Goal: Task Accomplishment & Management: Manage account settings

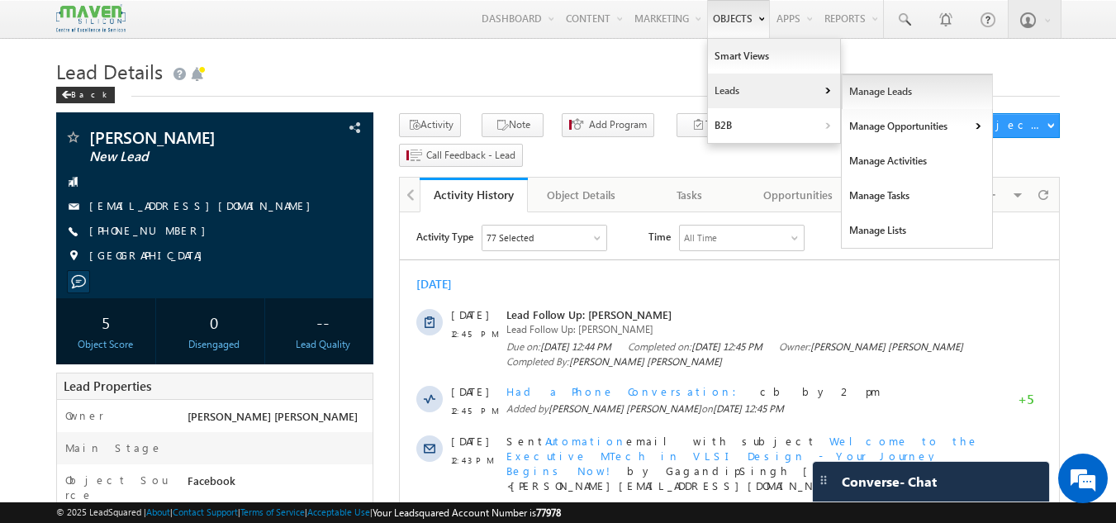
click at [854, 85] on link "Manage Leads" at bounding box center [917, 91] width 151 height 35
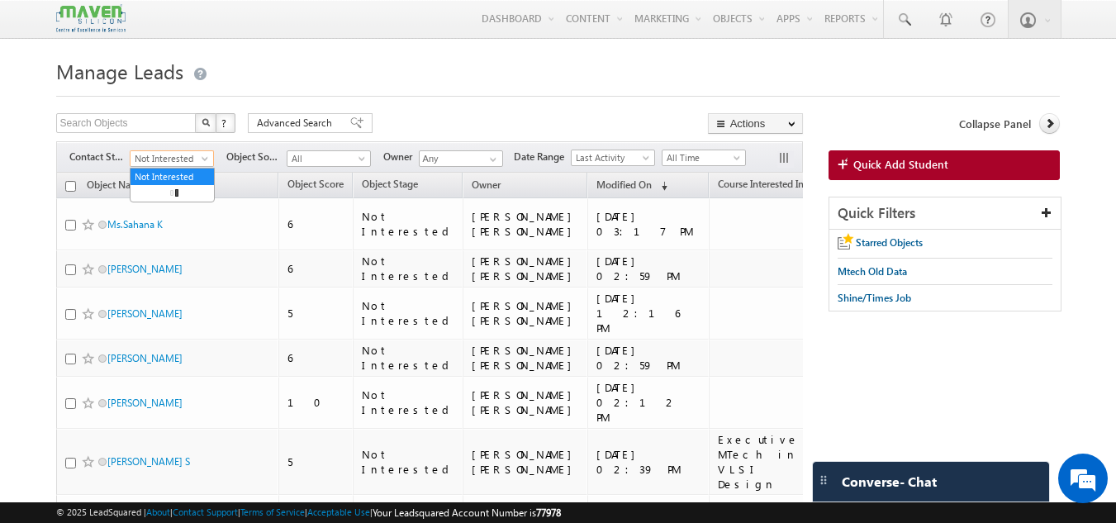
click at [200, 155] on span at bounding box center [206, 161] width 13 height 13
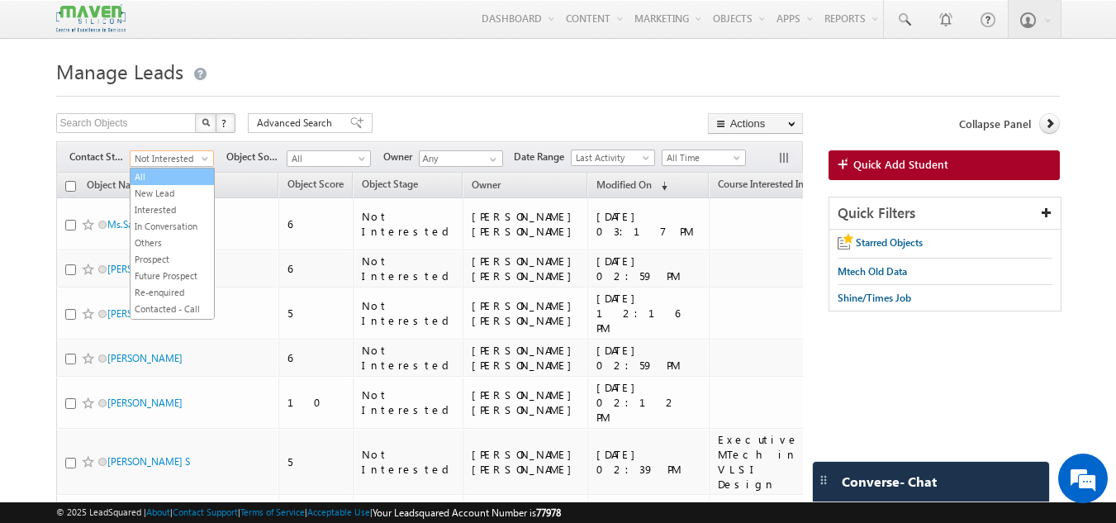
click at [164, 178] on link "All" at bounding box center [172, 176] width 83 height 15
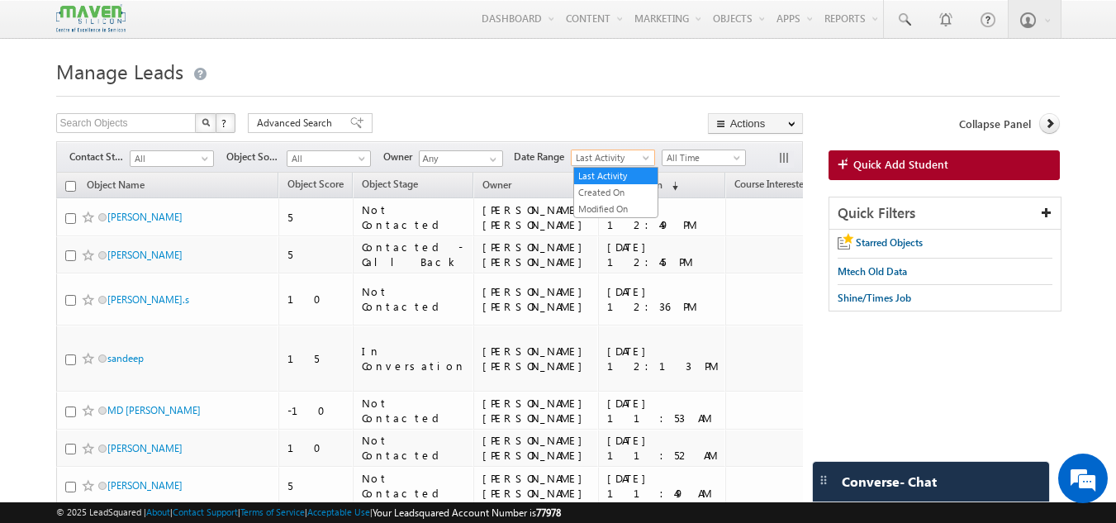
click at [626, 154] on span "Last Activity" at bounding box center [611, 157] width 78 height 15
click at [616, 185] on link "Created On" at bounding box center [615, 192] width 83 height 15
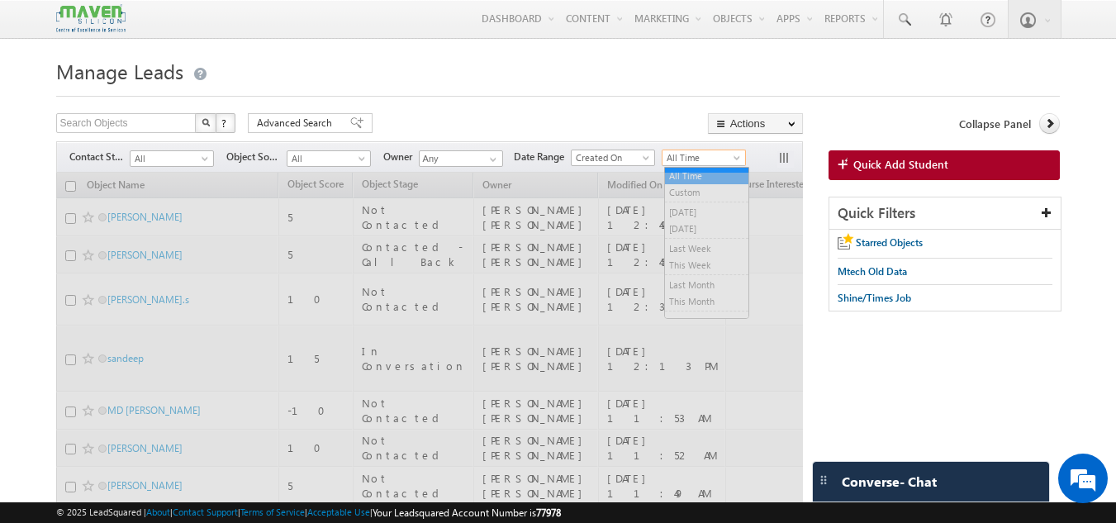
click at [696, 161] on span "All Time" at bounding box center [701, 157] width 78 height 15
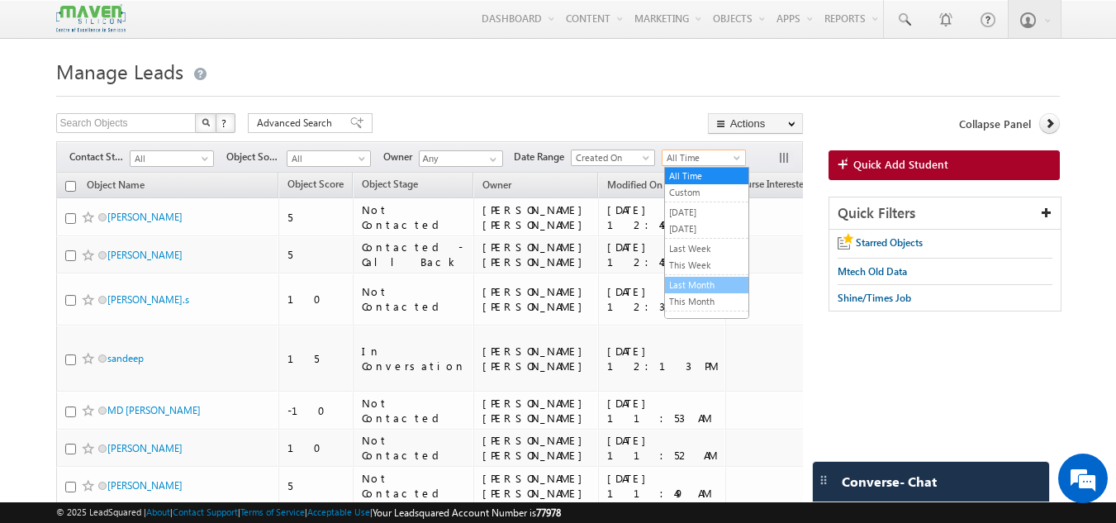
click at [691, 285] on link "Last Month" at bounding box center [706, 285] width 83 height 15
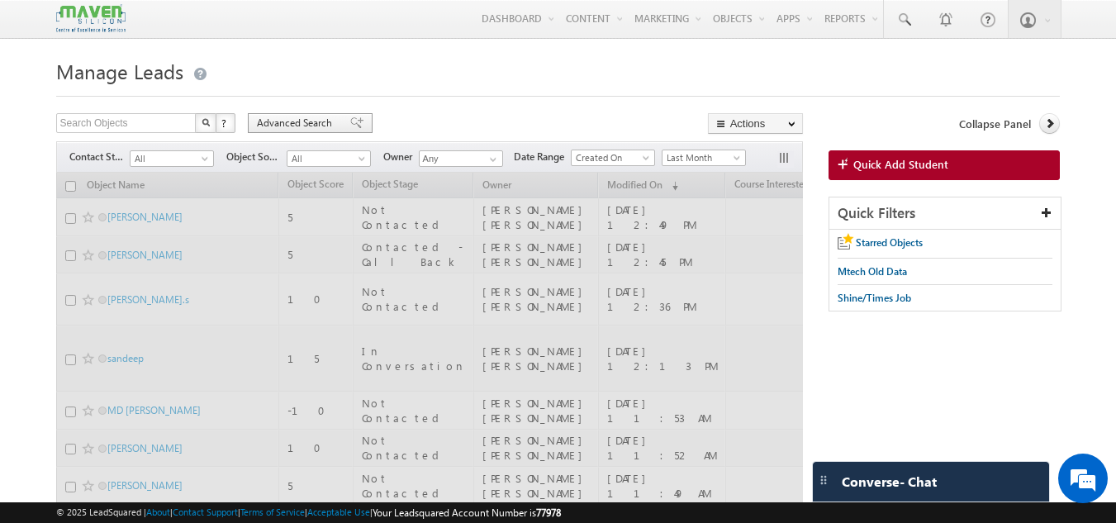
click at [293, 126] on span "Advanced Search" at bounding box center [297, 123] width 80 height 15
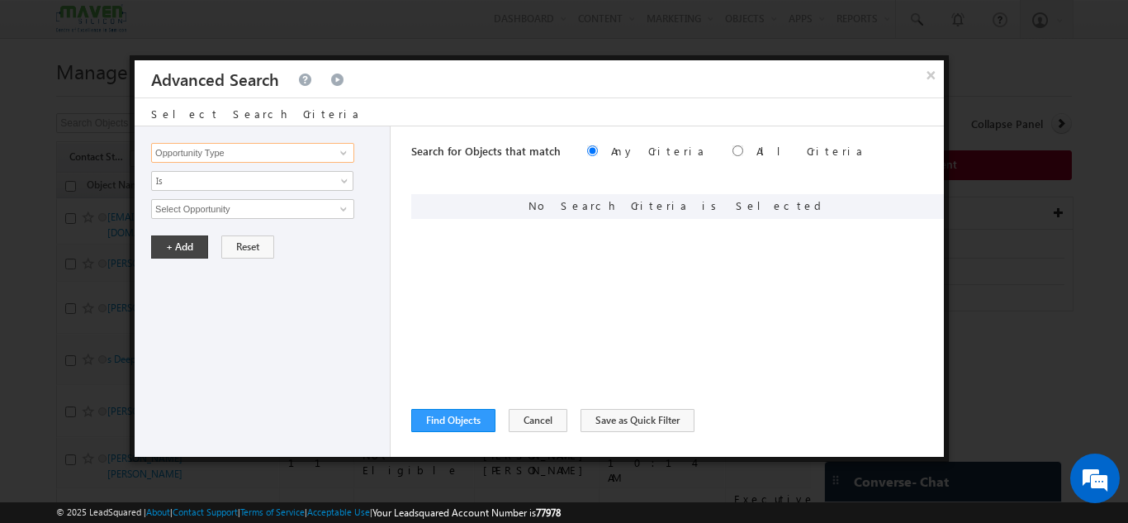
click at [268, 147] on input "Opportunity Type" at bounding box center [252, 153] width 203 height 20
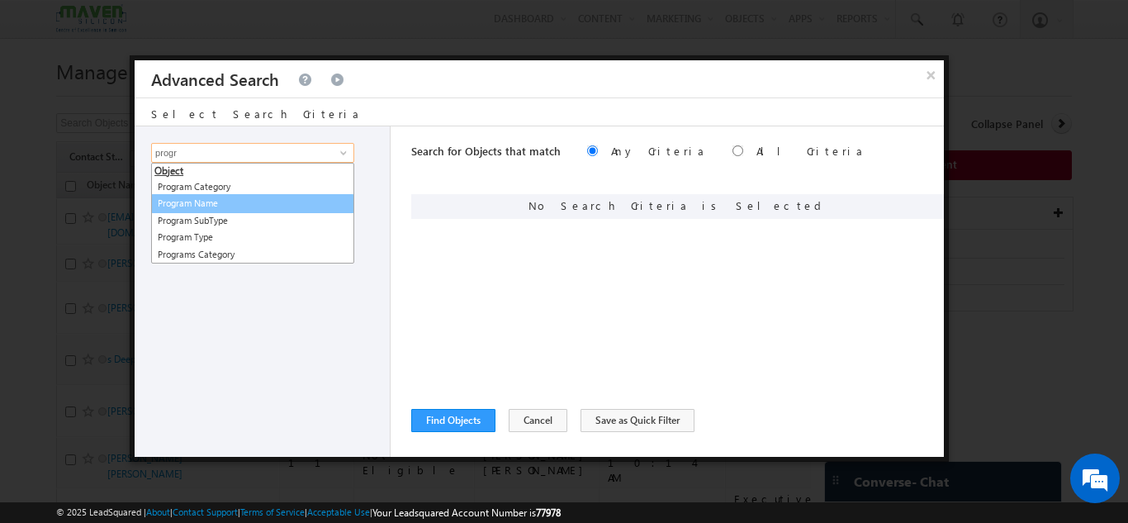
click at [245, 202] on link "Program Name" at bounding box center [252, 203] width 203 height 19
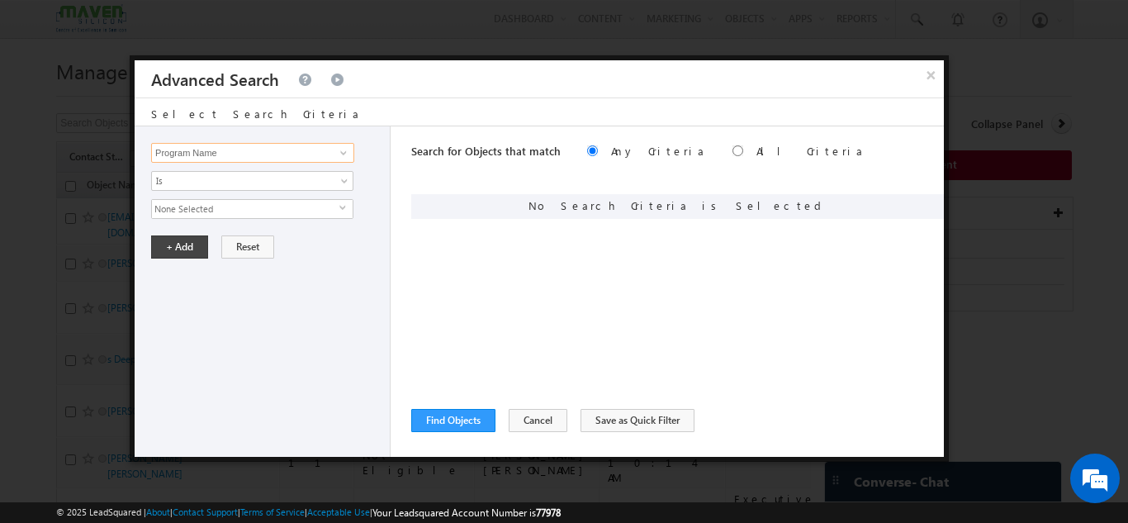
type input "Program Name"
click at [241, 202] on span "None Selected" at bounding box center [246, 209] width 188 height 18
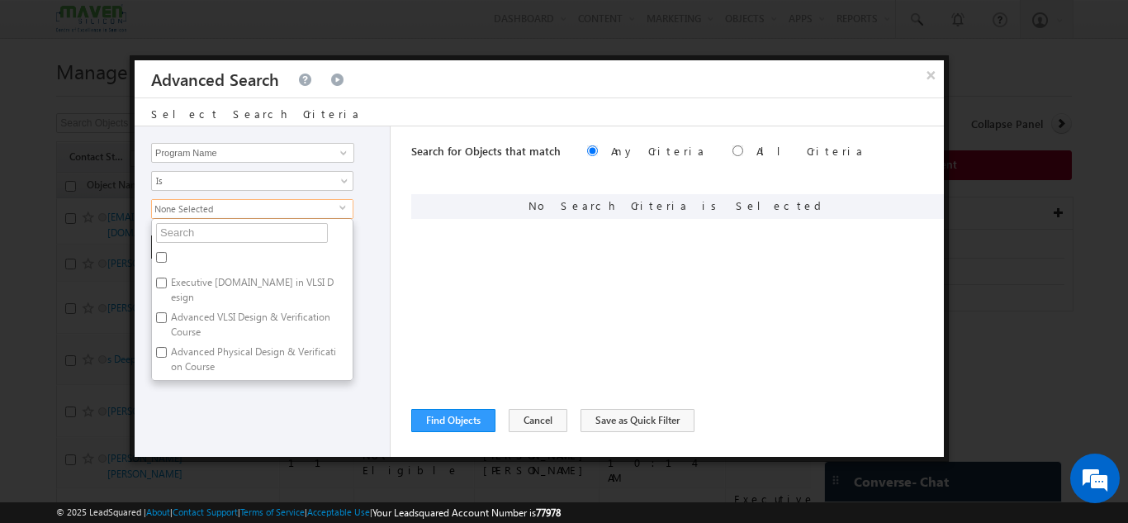
click at [171, 278] on label "Executive [DOMAIN_NAME] in VLSI Design" at bounding box center [252, 290] width 201 height 35
click at [167, 278] on input "Executive [DOMAIN_NAME] in VLSI Design" at bounding box center [161, 283] width 11 height 11
checkbox input "true"
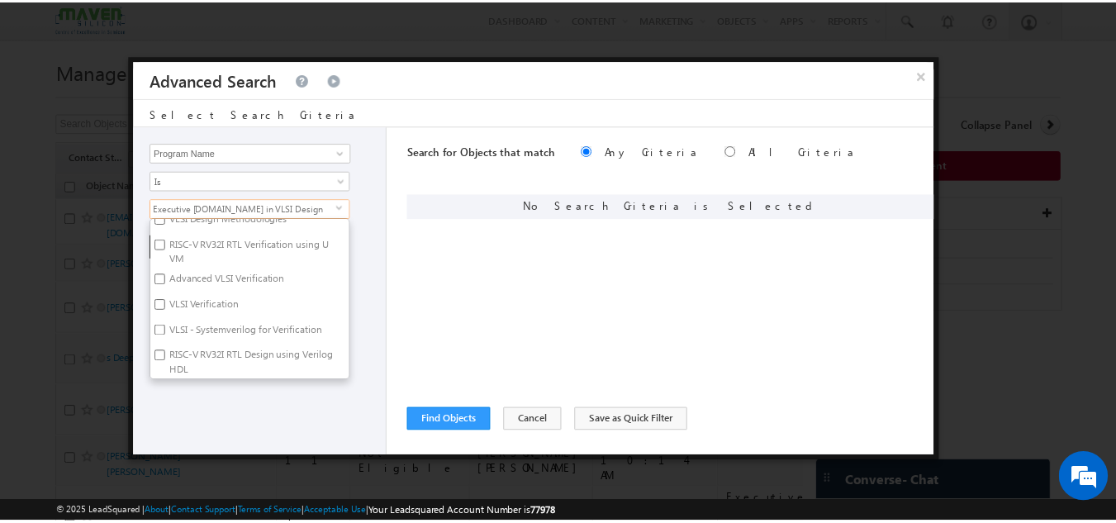
scroll to position [900, 0]
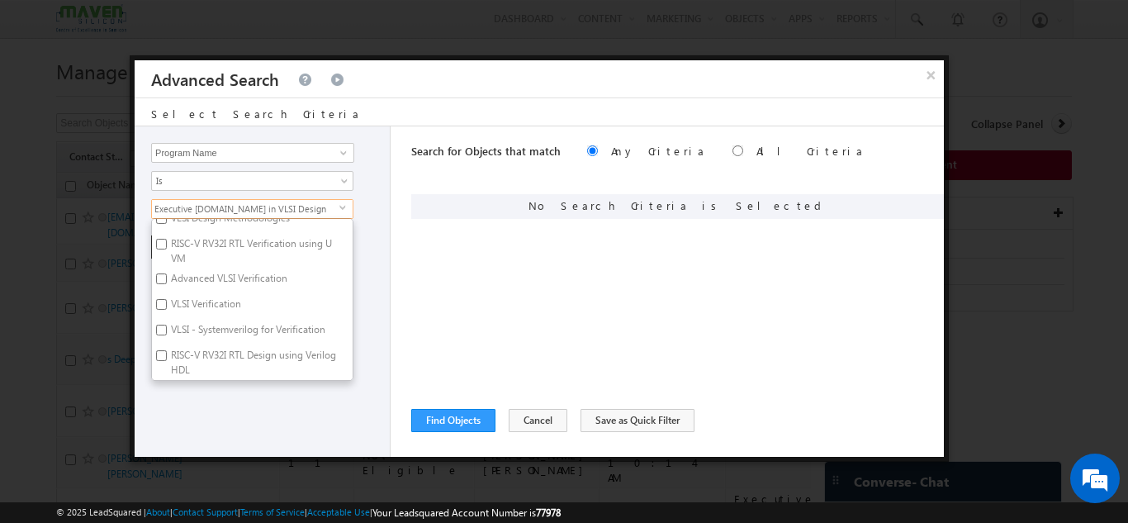
click at [240, 435] on div "Opportunity Type Object Activity Task Sales Group Prospect Id Academic Remarks …" at bounding box center [263, 291] width 256 height 330
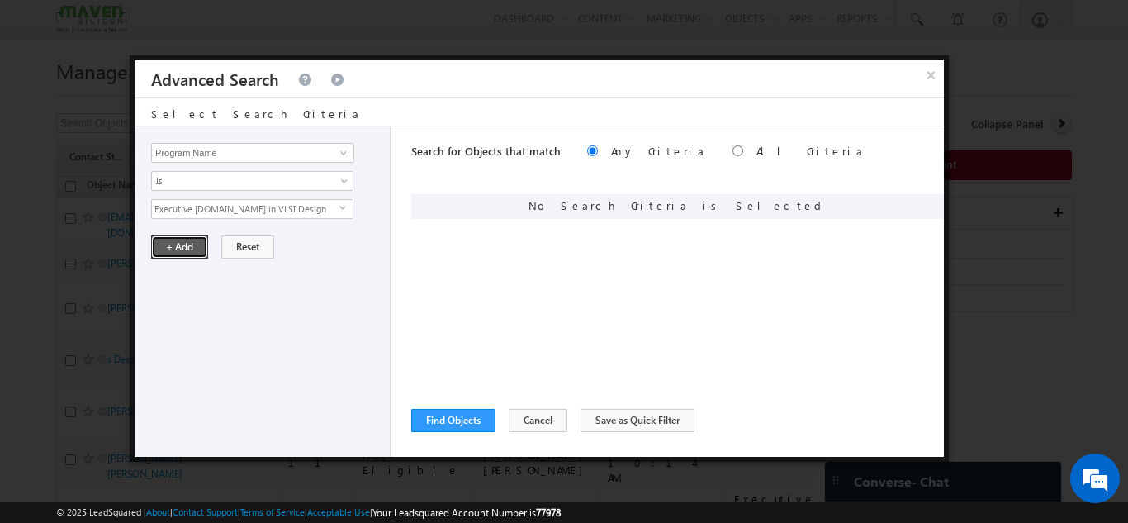
click at [179, 249] on button "+ Add" at bounding box center [179, 246] width 57 height 23
click at [733, 152] on input "radio" at bounding box center [738, 150] width 11 height 11
radio input "true"
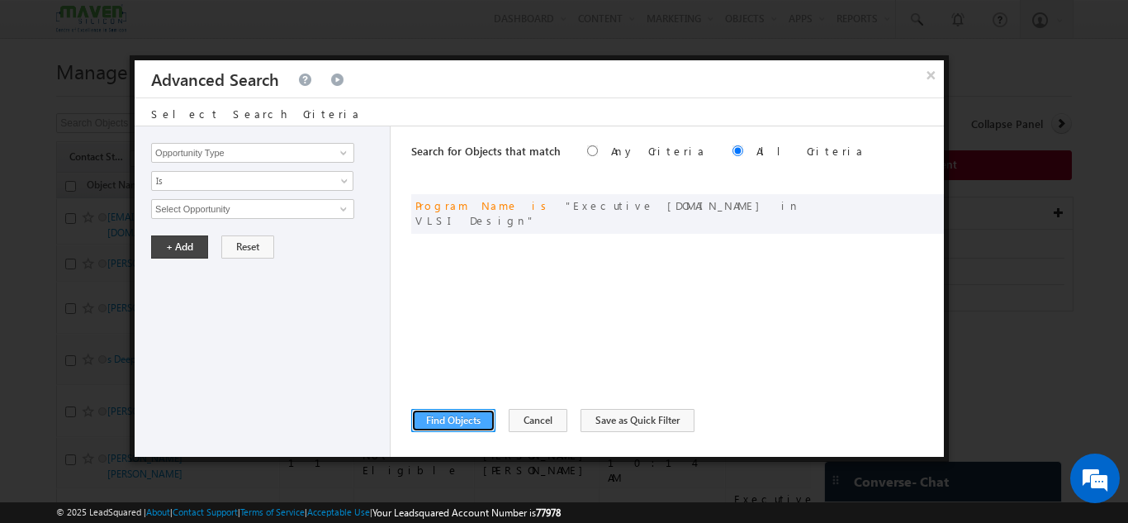
click at [477, 419] on button "Find Objects" at bounding box center [453, 420] width 84 height 23
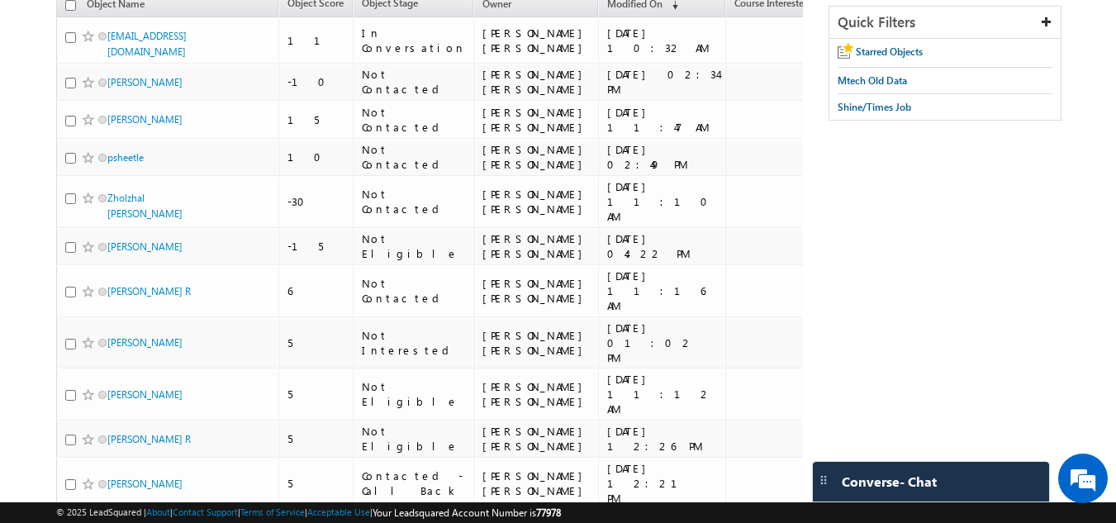
scroll to position [0, 0]
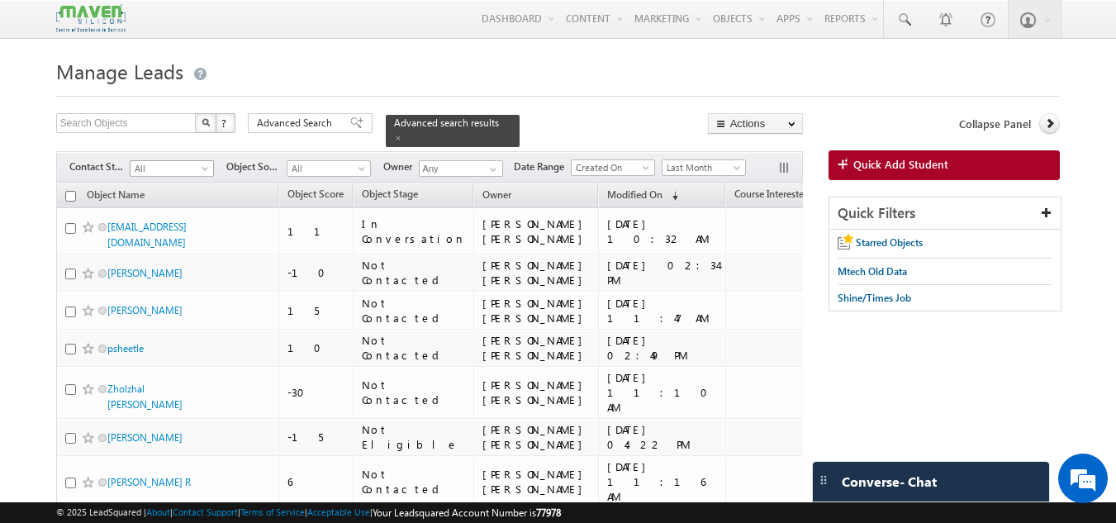
click at [183, 161] on span "All" at bounding box center [170, 168] width 78 height 15
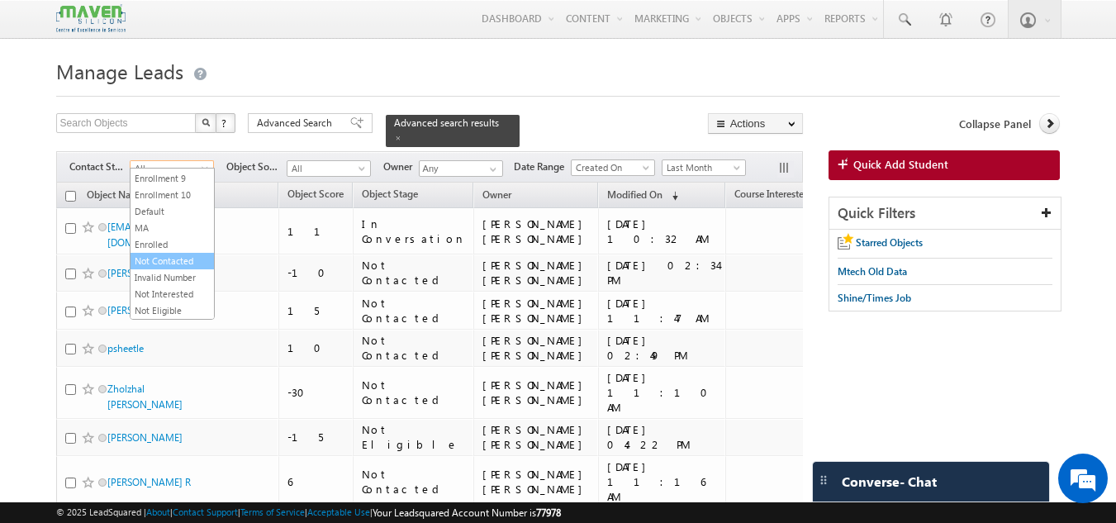
click at [168, 256] on link "Not Contacted" at bounding box center [172, 261] width 83 height 15
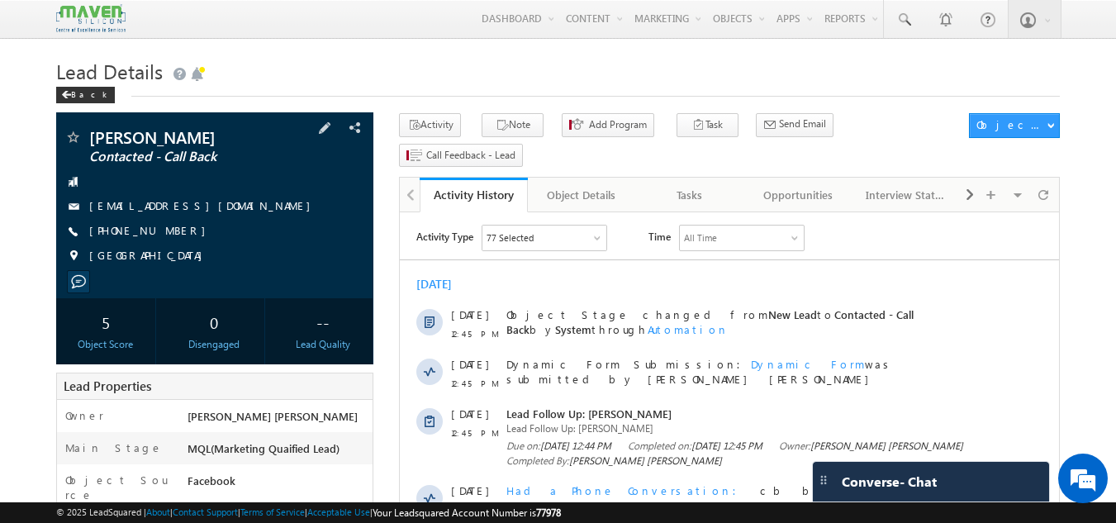
drag, startPoint x: 179, startPoint y: 231, endPoint x: 169, endPoint y: 236, distance: 11.1
click at [169, 236] on div "+91-9108338027" at bounding box center [215, 231] width 302 height 17
copy div "+91-9108338027"
click at [915, 28] on link at bounding box center [904, 19] width 40 height 38
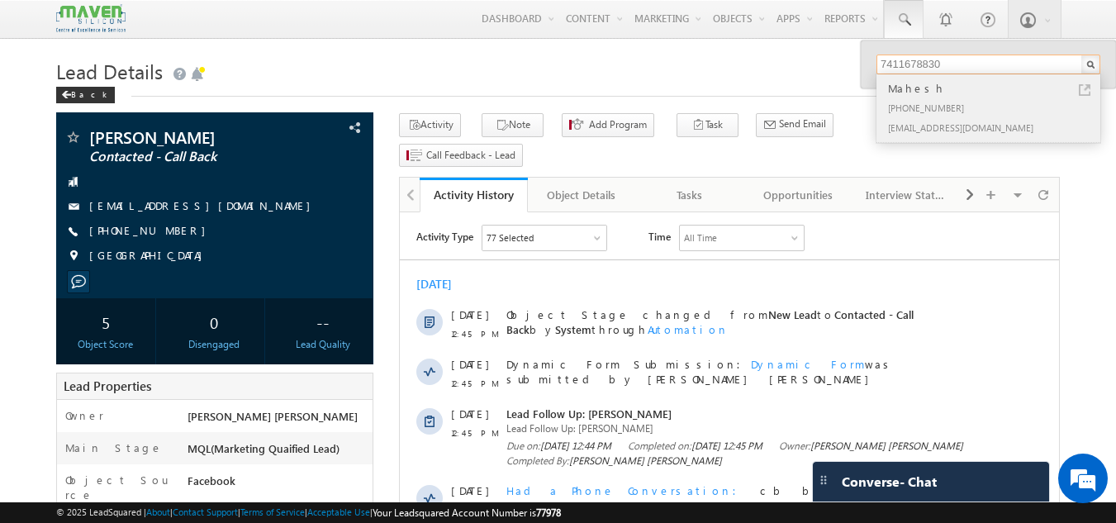
type input "7411678830"
click at [945, 93] on div "Mahesh" at bounding box center [995, 88] width 221 height 18
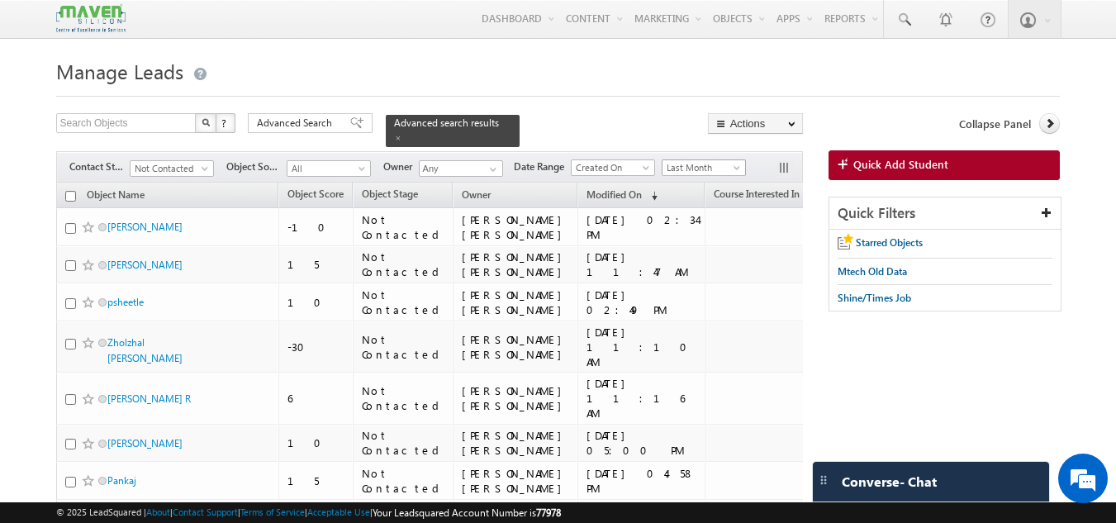
click at [695, 160] on span "Last Month" at bounding box center [701, 167] width 78 height 15
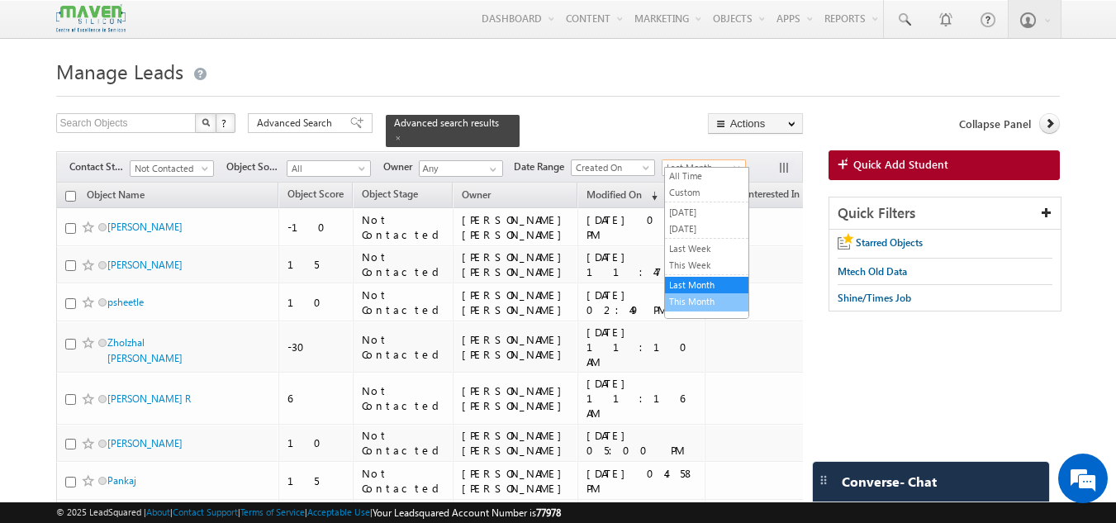
click at [710, 294] on link "This Month" at bounding box center [706, 301] width 83 height 15
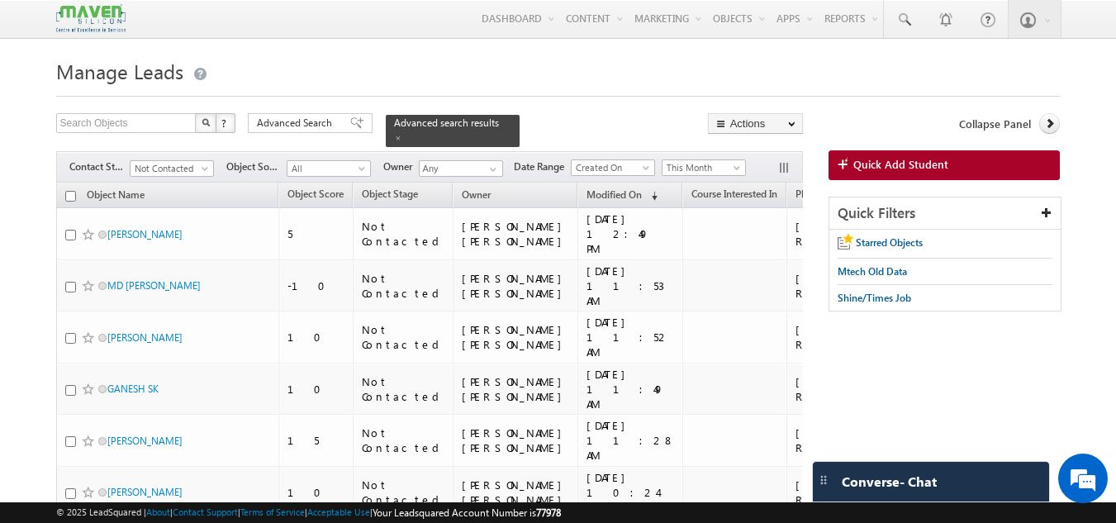
click at [279, 124] on span "Advanced Search" at bounding box center [297, 123] width 80 height 15
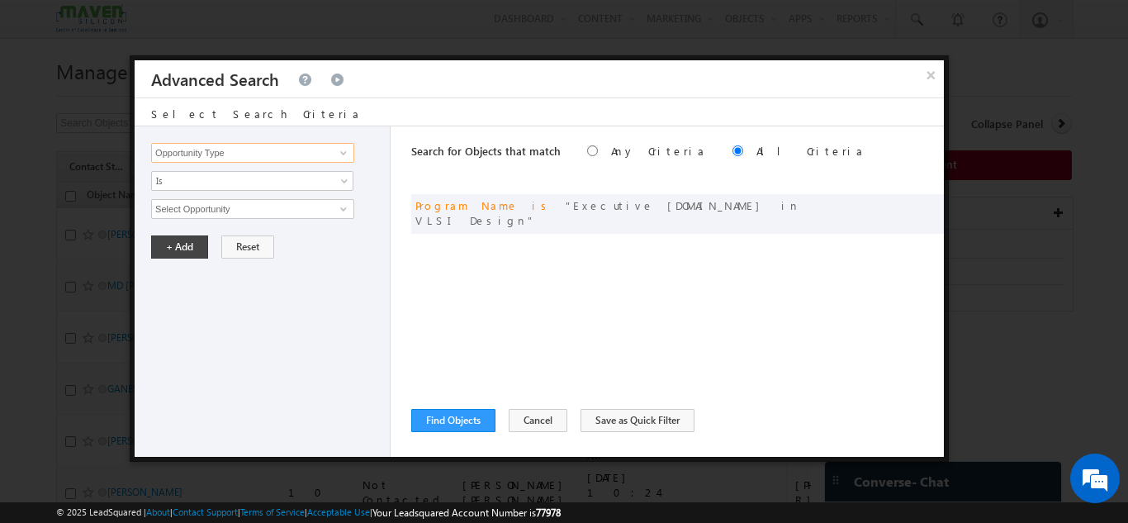
click at [238, 151] on input "Opportunity Type" at bounding box center [252, 153] width 203 height 20
click at [221, 202] on link "Website Page" at bounding box center [252, 203] width 203 height 19
type input "Website Page"
click at [218, 209] on input "text" at bounding box center [252, 209] width 203 height 20
click at [247, 200] on input "text" at bounding box center [252, 209] width 203 height 20
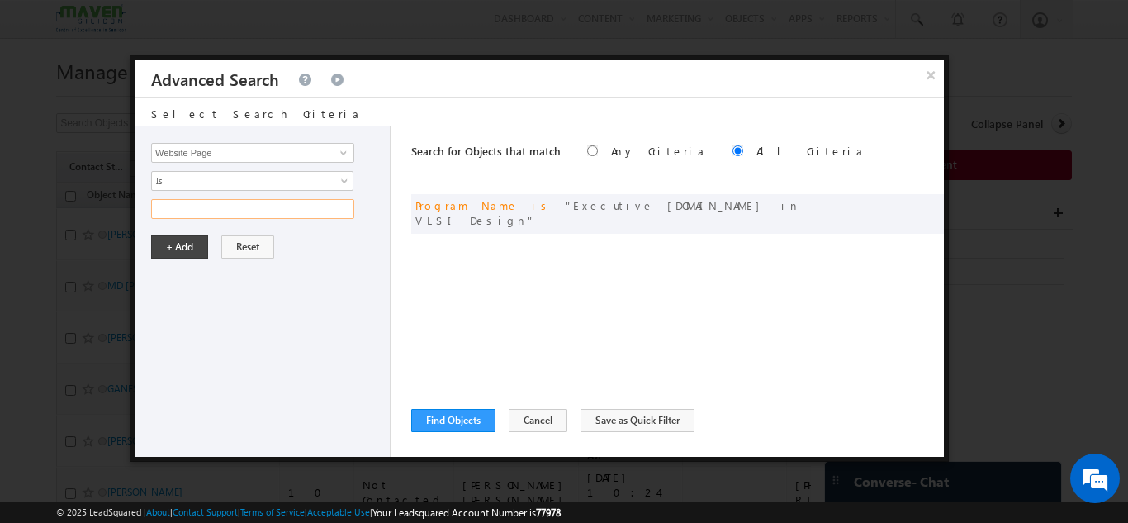
paste input "PES-Mtech Paid"
type input "PES-Mtech Paid"
click at [188, 248] on button "+ Add" at bounding box center [179, 246] width 57 height 23
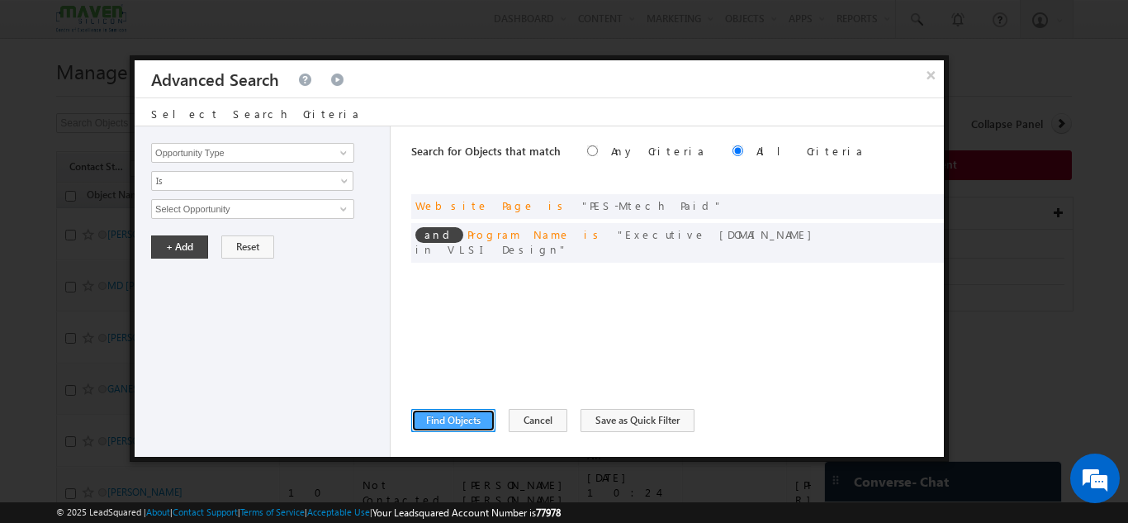
click at [462, 423] on button "Find Objects" at bounding box center [453, 420] width 84 height 23
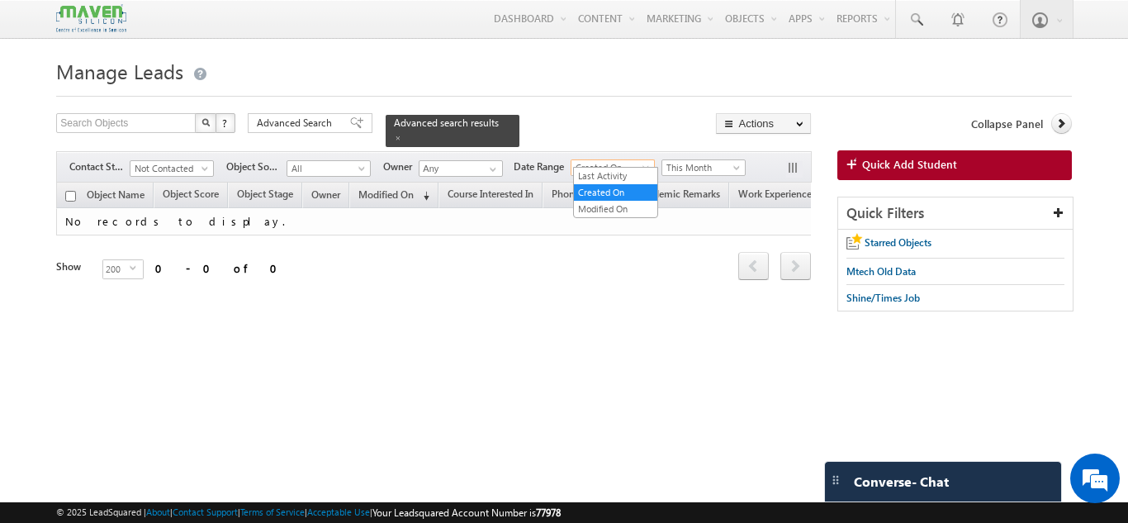
click at [650, 164] on span at bounding box center [647, 170] width 13 height 13
click at [302, 129] on span "Advanced Search" at bounding box center [297, 123] width 80 height 15
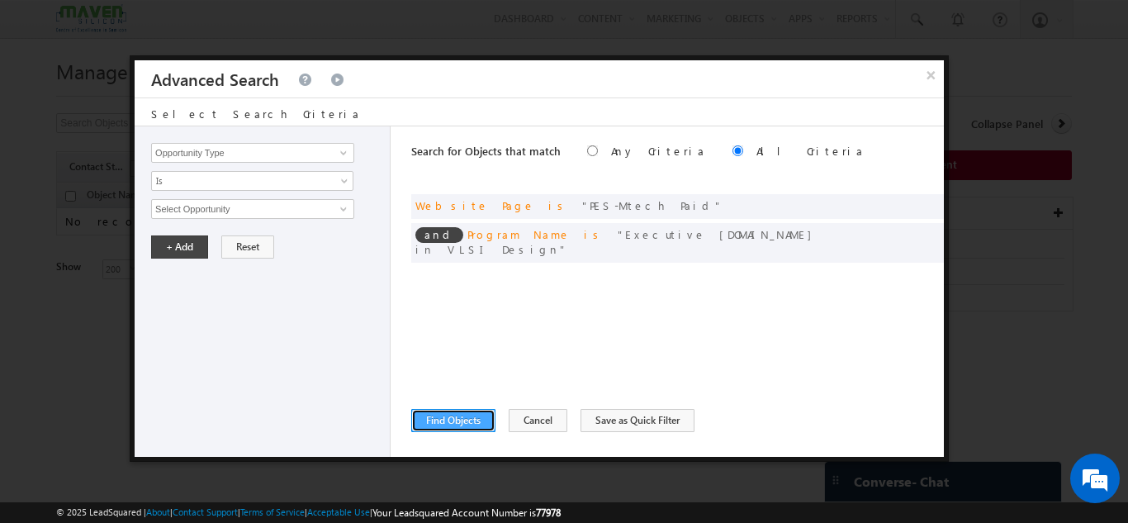
click at [461, 425] on button "Find Objects" at bounding box center [453, 420] width 84 height 23
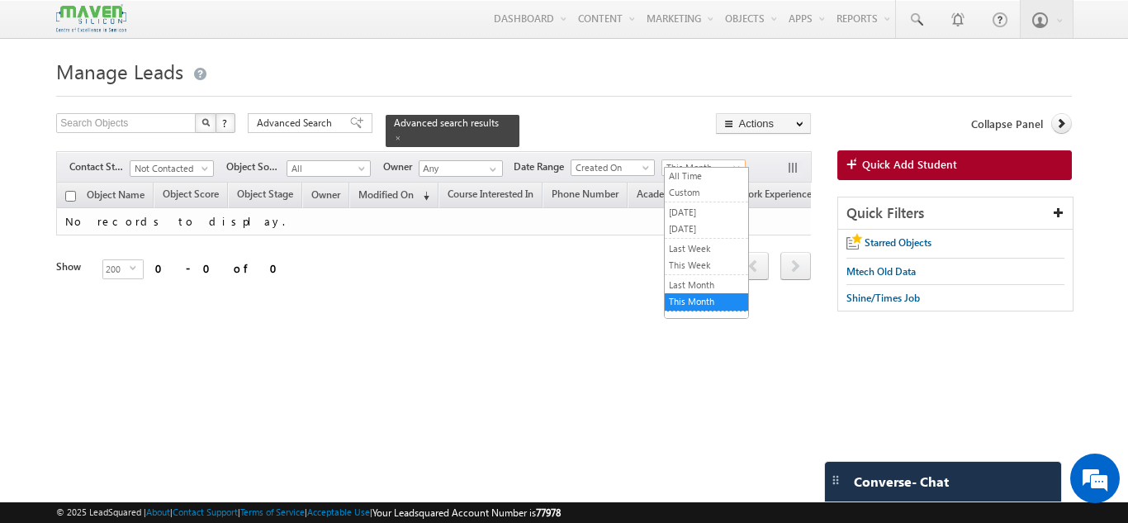
click at [710, 163] on span "This Month" at bounding box center [701, 167] width 78 height 15
click at [704, 283] on link "Last Month" at bounding box center [706, 285] width 83 height 15
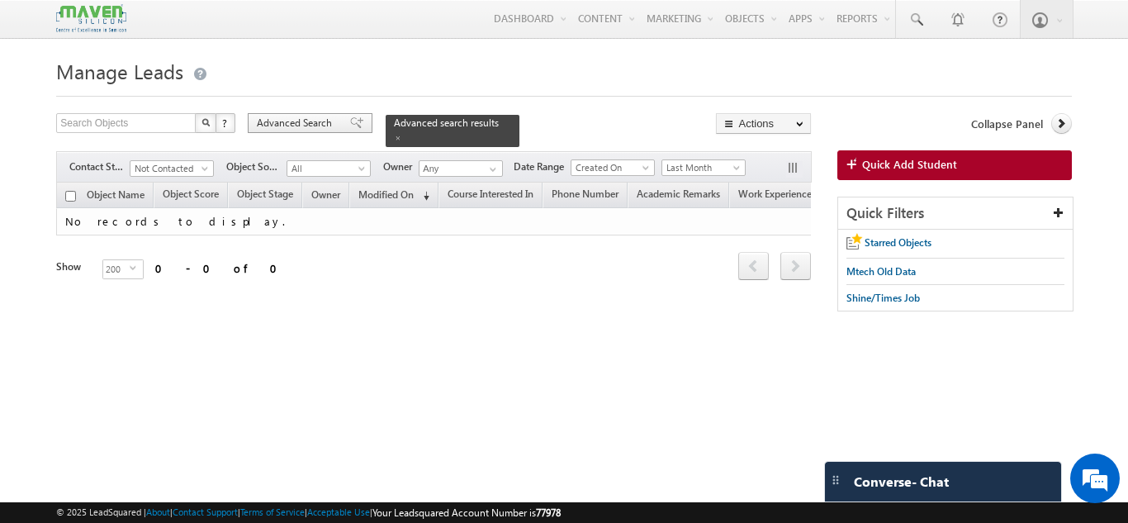
click at [316, 128] on span "Advanced Search" at bounding box center [297, 123] width 80 height 15
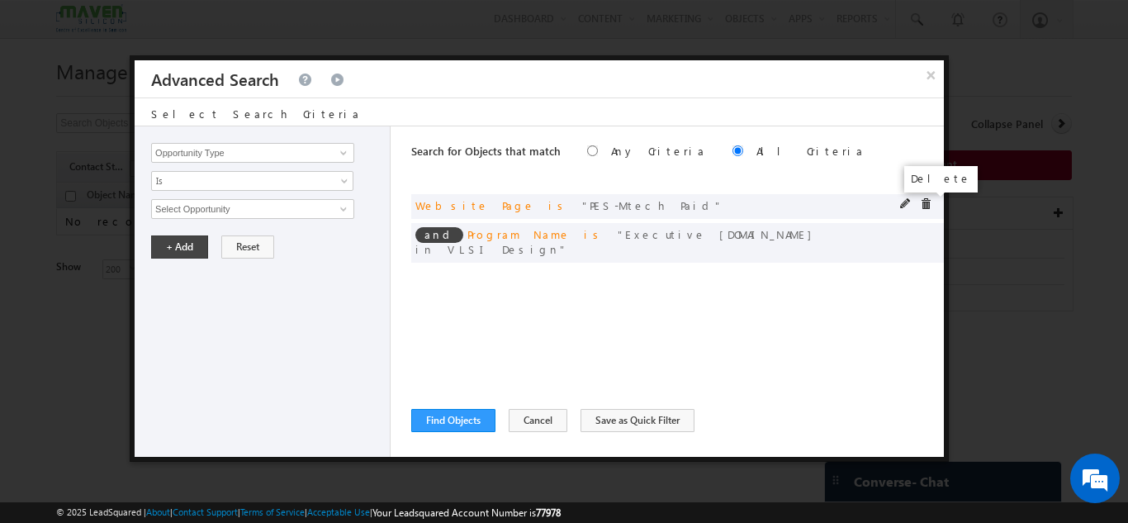
click at [928, 198] on span at bounding box center [926, 204] width 12 height 12
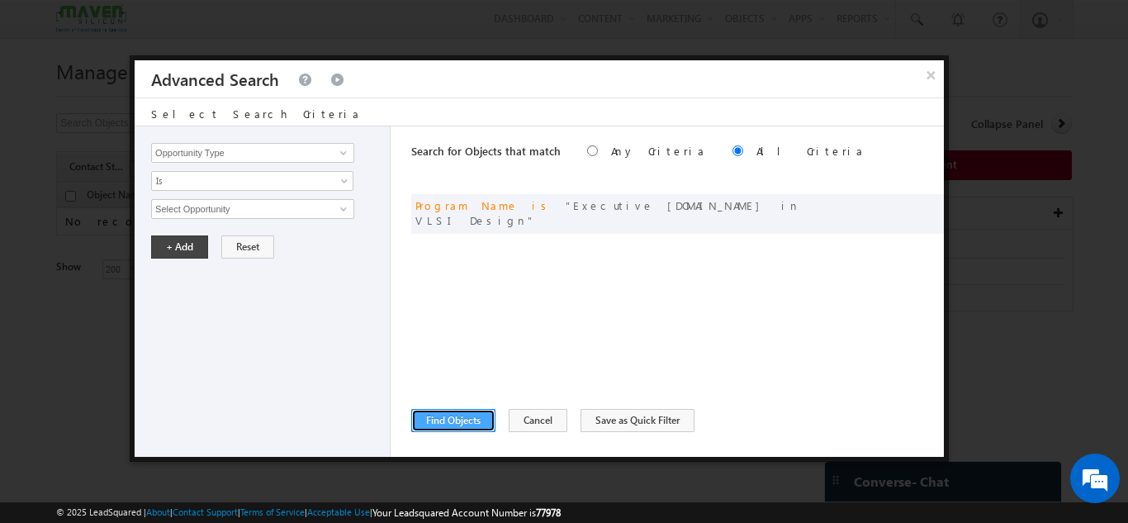
click at [468, 425] on button "Find Objects" at bounding box center [453, 420] width 84 height 23
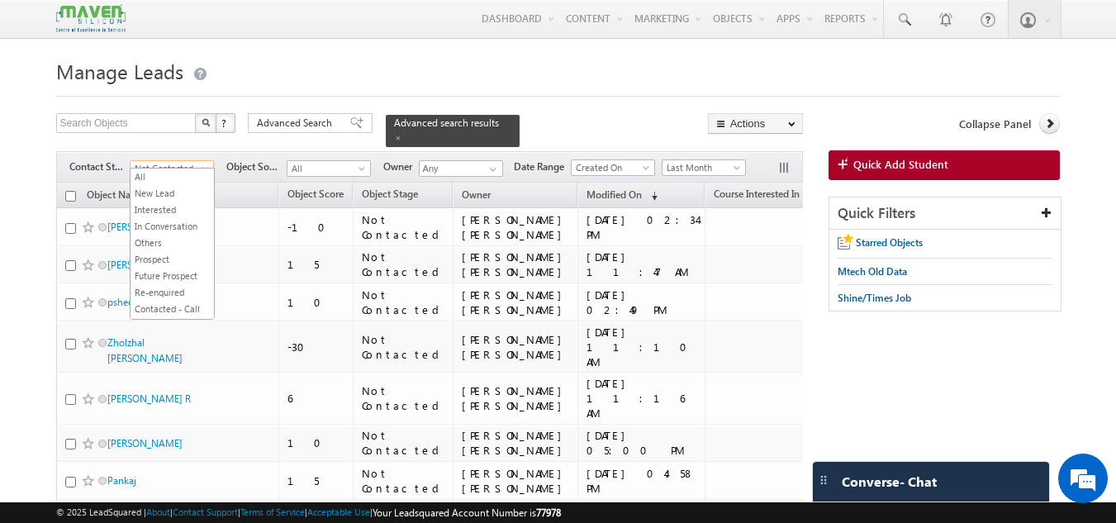
click at [197, 161] on span "Not Contacted" at bounding box center [170, 168] width 78 height 15
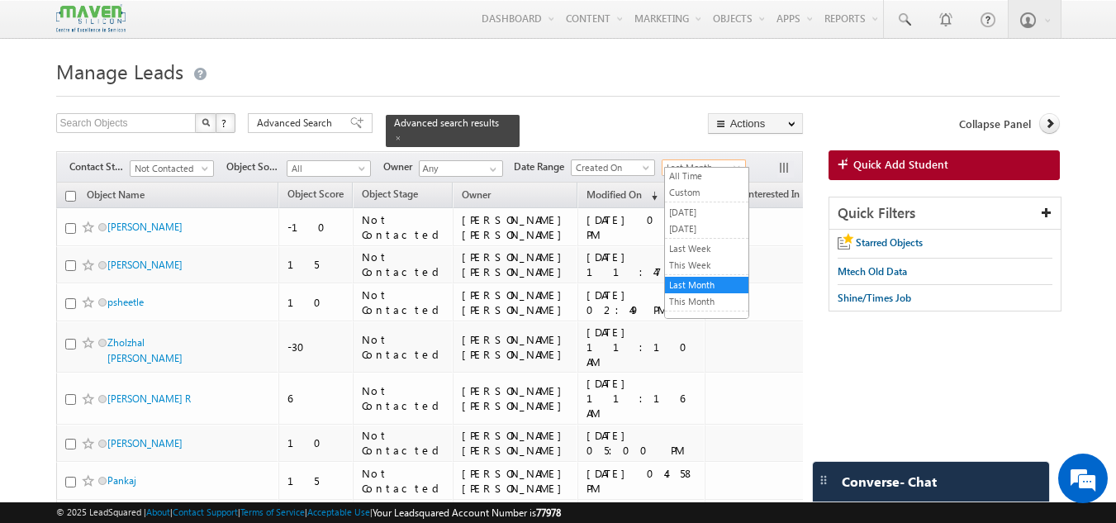
click at [691, 160] on span "Last Month" at bounding box center [701, 167] width 78 height 15
click at [705, 298] on link "This Month" at bounding box center [706, 301] width 83 height 15
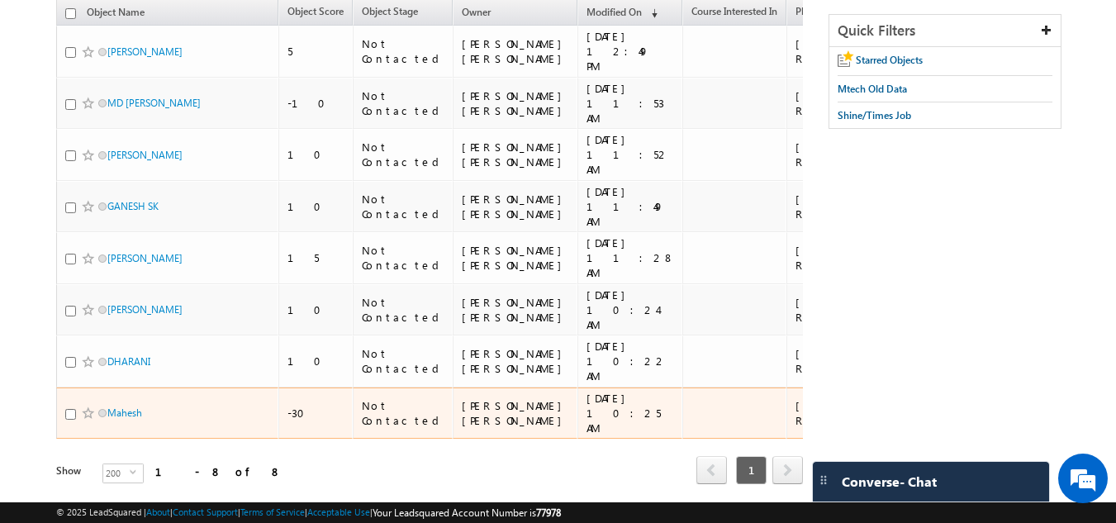
scroll to position [183, 0]
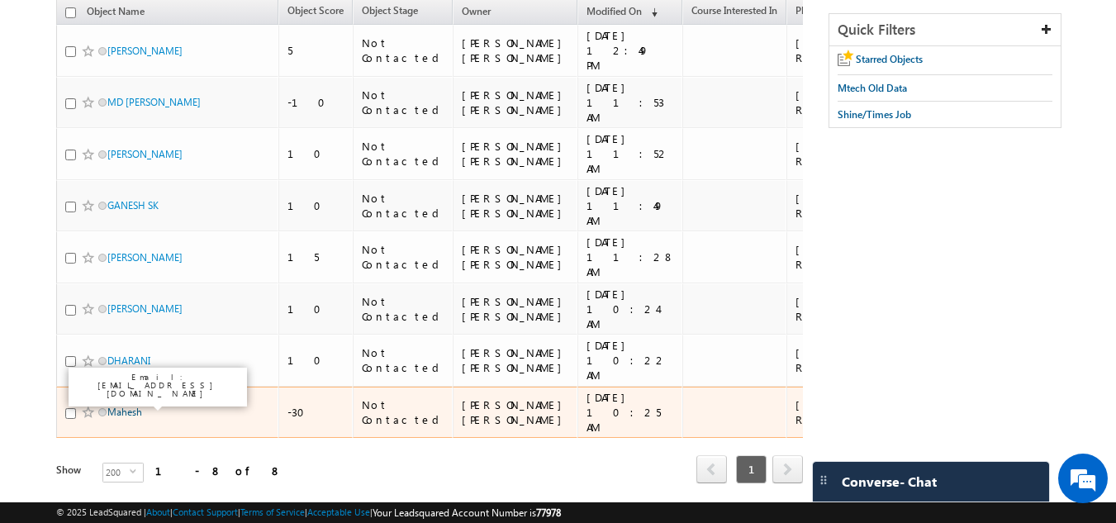
click at [125, 406] on link "Mahesh" at bounding box center [124, 412] width 35 height 12
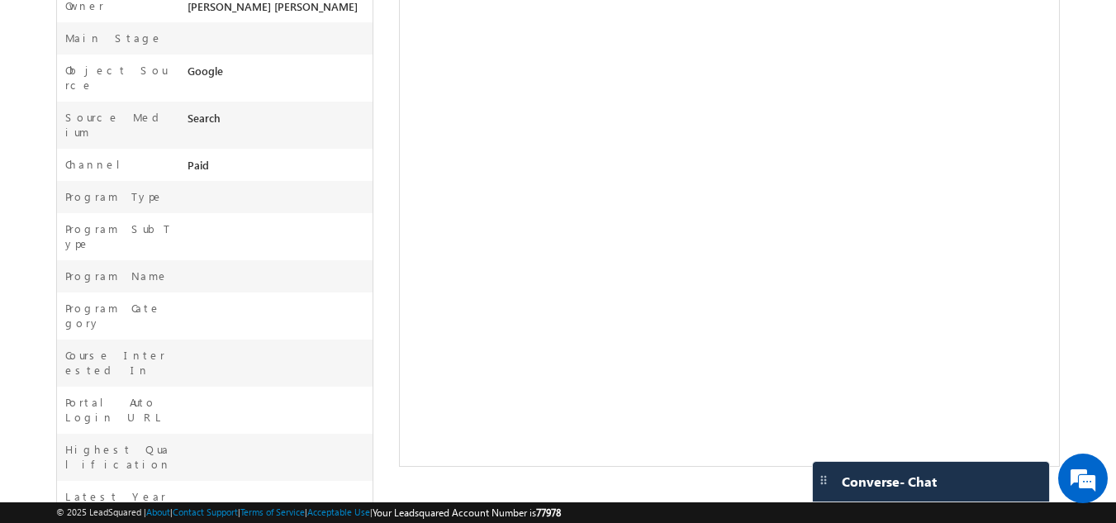
scroll to position [488, 0]
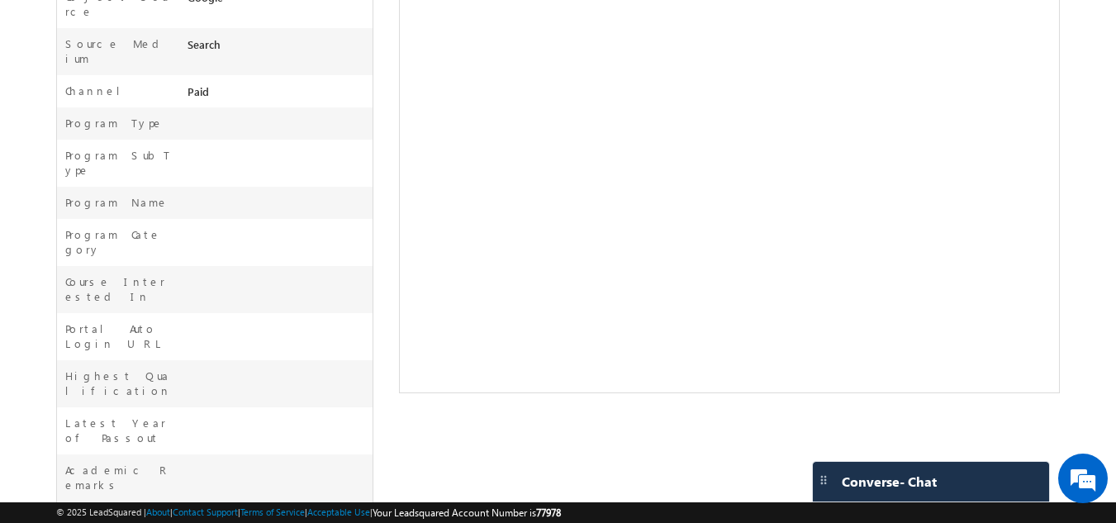
drag, startPoint x: 272, startPoint y: 409, endPoint x: 185, endPoint y: 409, distance: 86.7
copy div "PES-Mtech Paid"
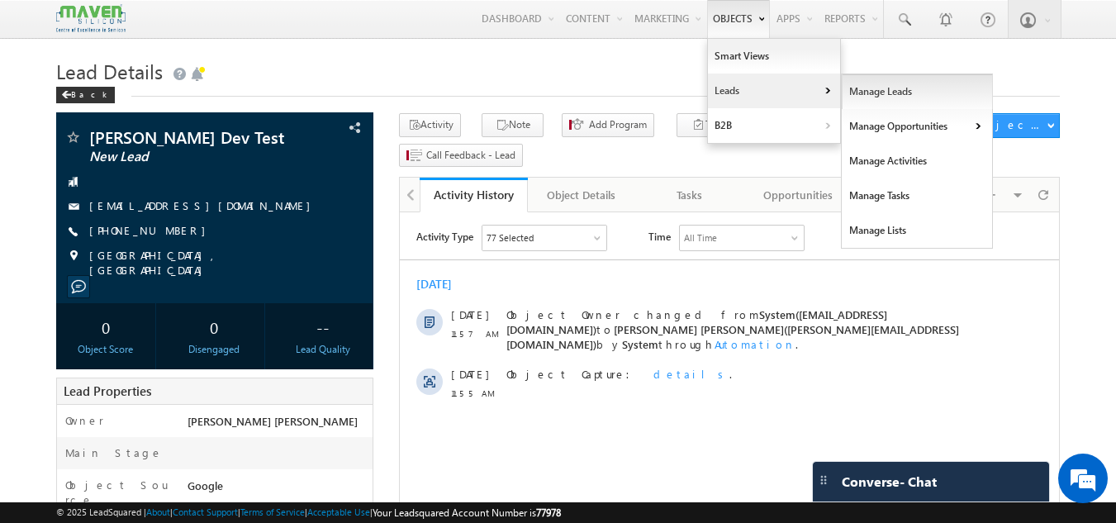
click at [848, 90] on link "Manage Leads" at bounding box center [917, 91] width 151 height 35
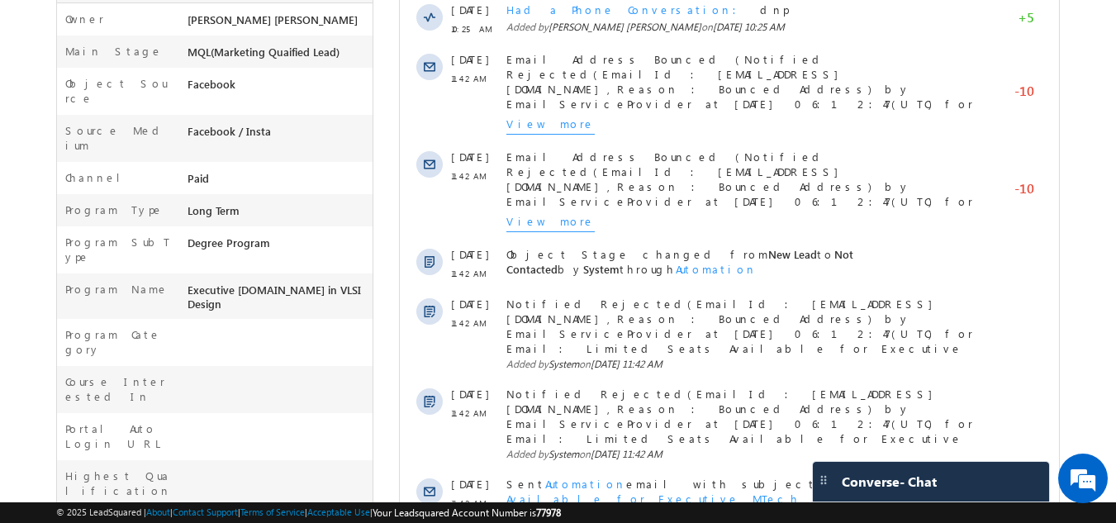
scroll to position [597, 0]
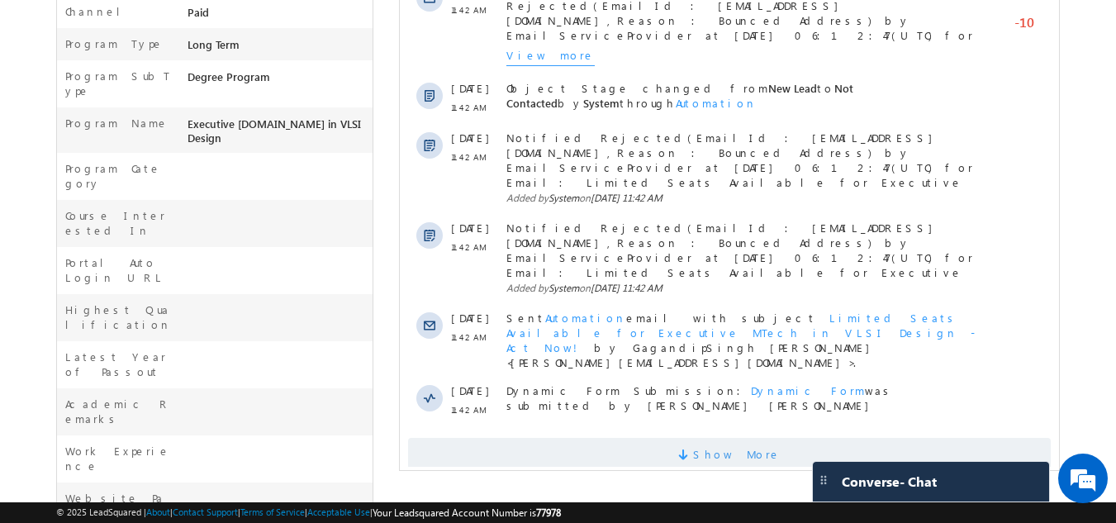
click at [740, 438] on span "Show More" at bounding box center [737, 454] width 88 height 33
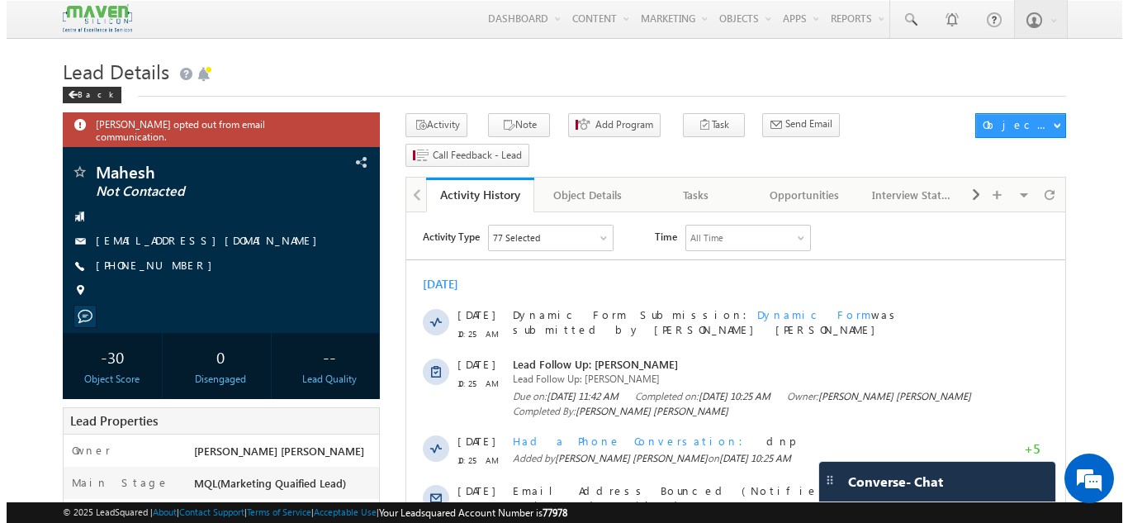
scroll to position [0, 0]
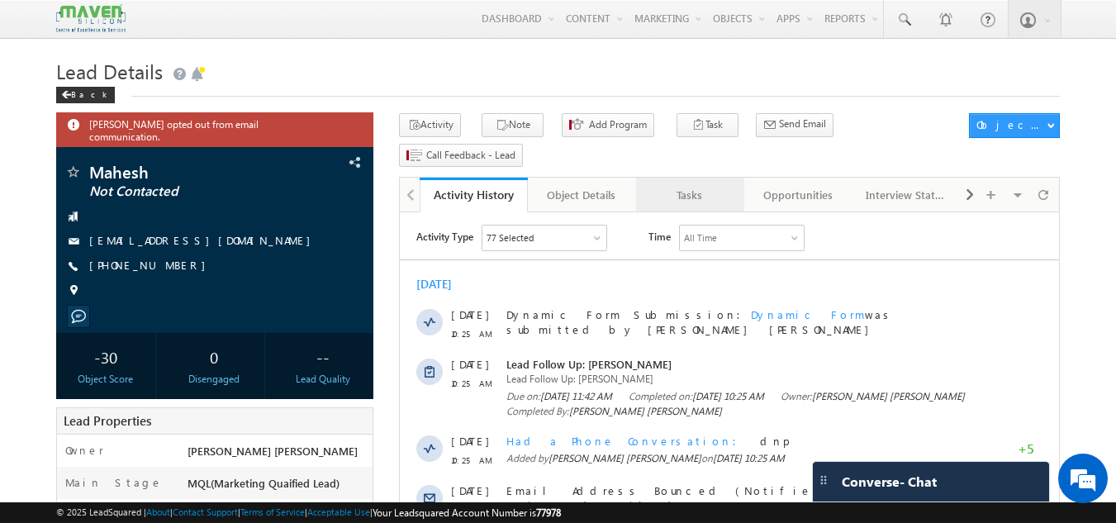
click at [686, 185] on div "Tasks" at bounding box center [689, 195] width 80 height 20
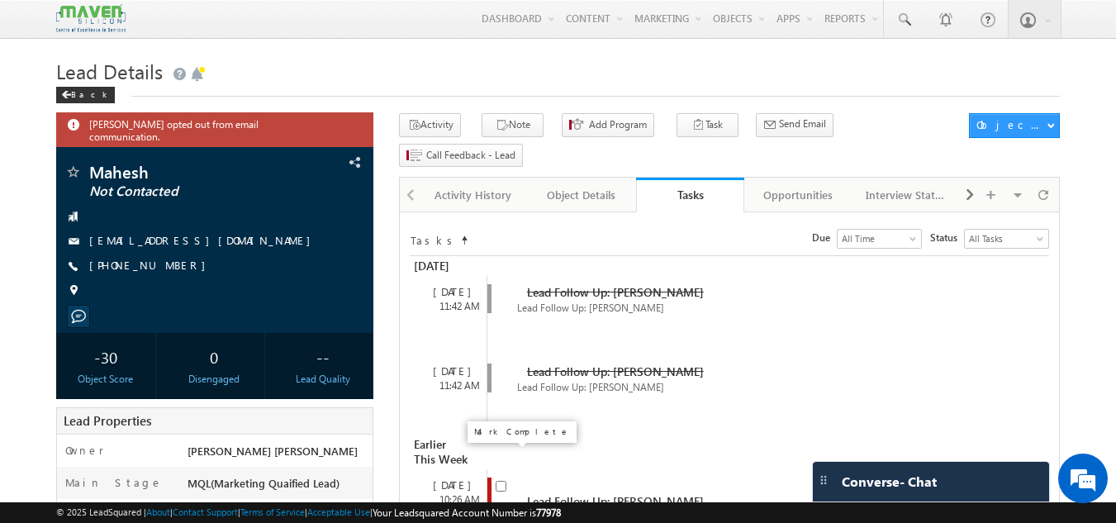
click at [501, 481] on input "checkbox" at bounding box center [501, 486] width 11 height 11
checkbox input "false"
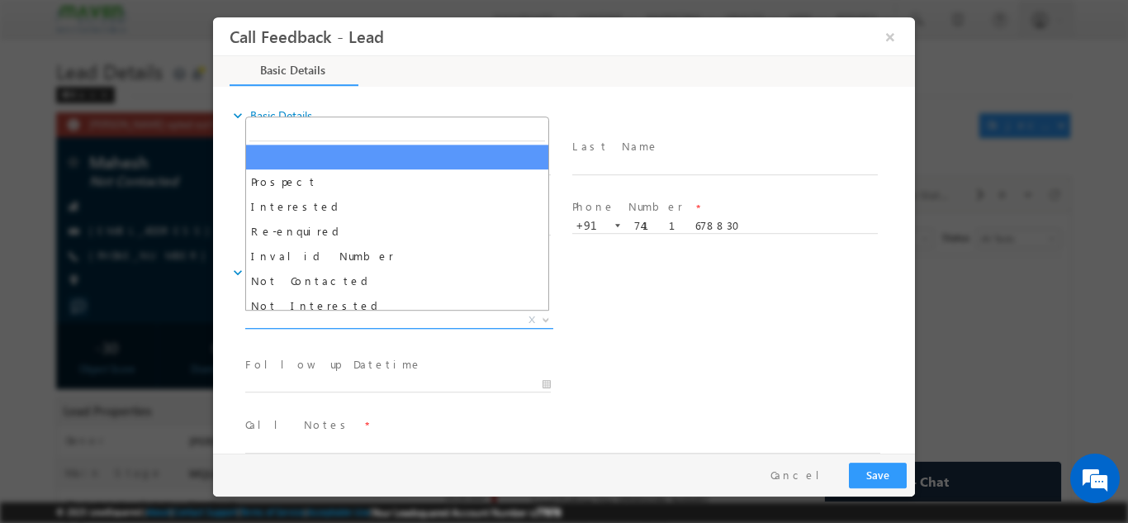
click at [330, 320] on span "X" at bounding box center [399, 319] width 308 height 17
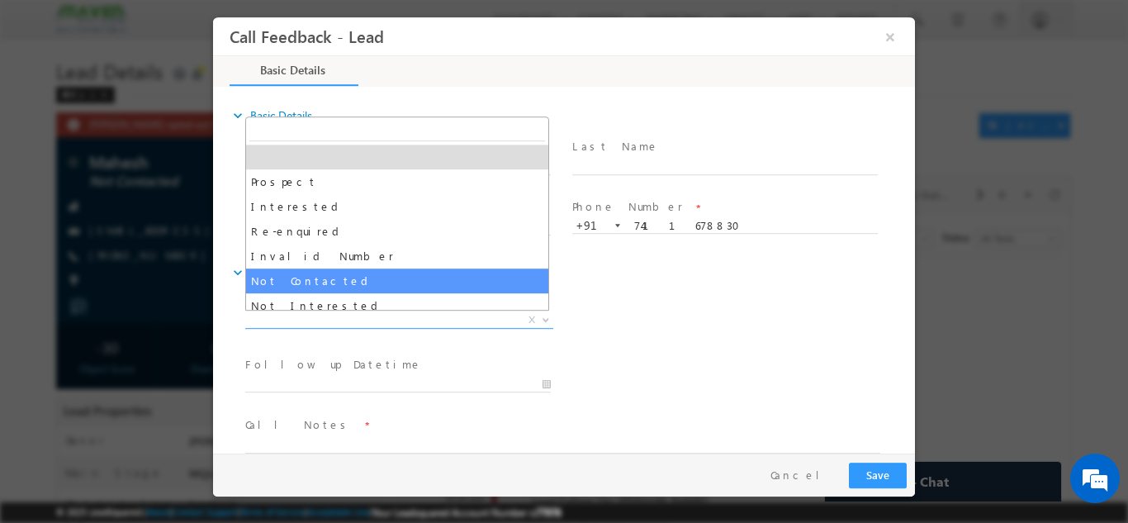
select select "Not Contacted"
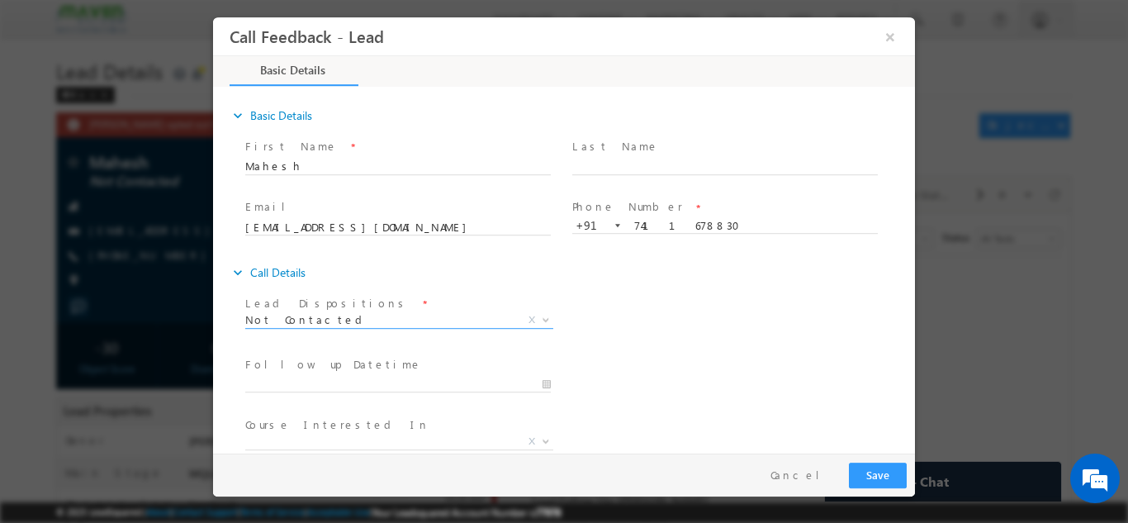
scroll to position [88, 0]
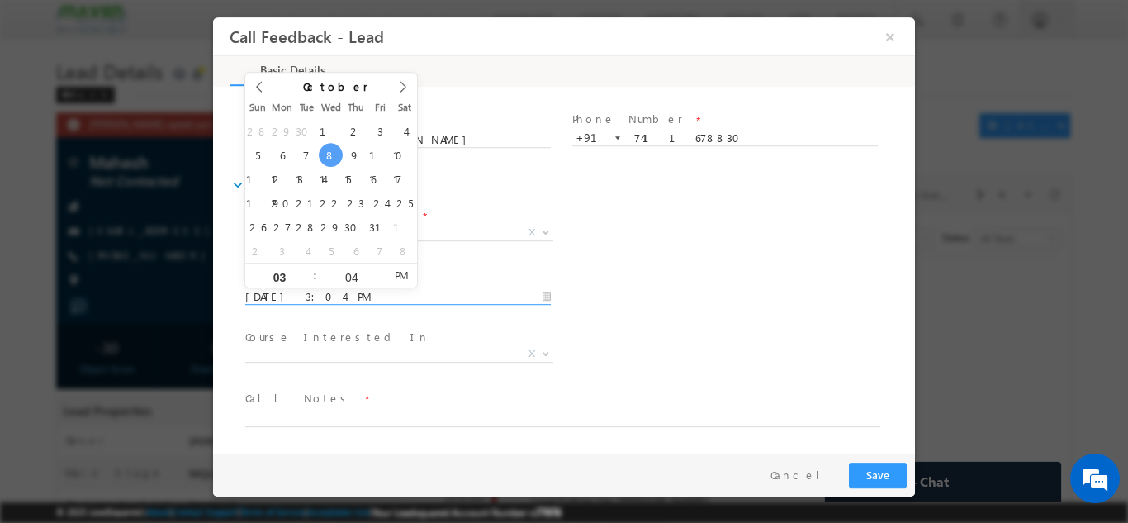
click at [368, 299] on input "[DATE] 3:04 PM" at bounding box center [398, 296] width 306 height 17
type input "[DATE] 3:04 PM"
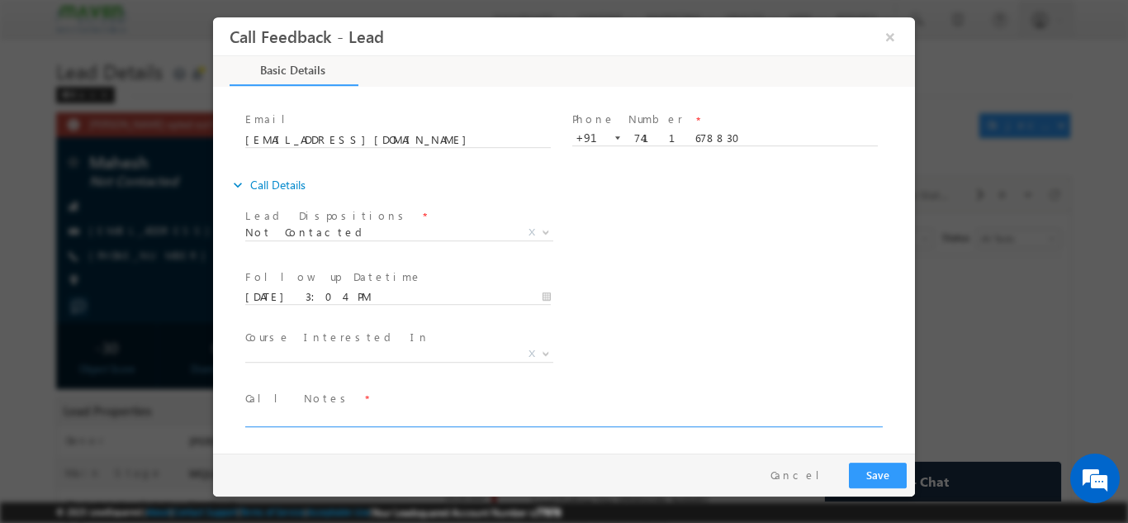
click at [307, 411] on textarea at bounding box center [562, 416] width 635 height 19
type textarea "dnp"
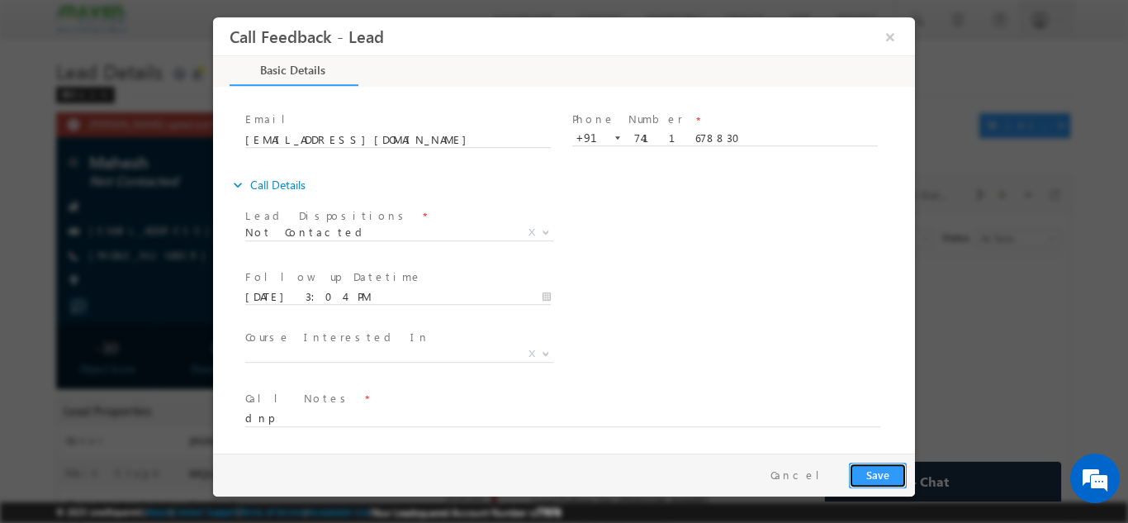
click at [867, 476] on button "Save" at bounding box center [878, 475] width 58 height 26
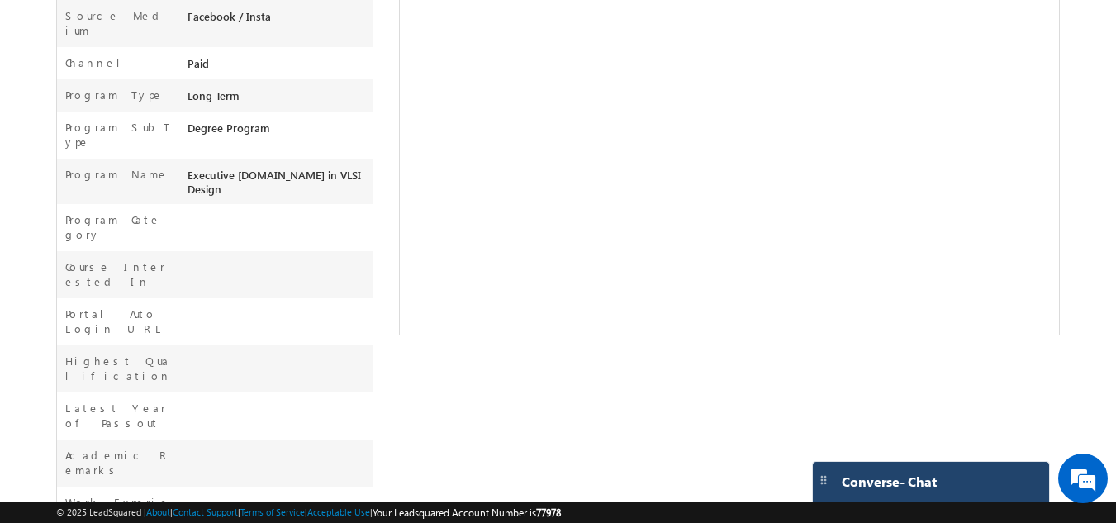
scroll to position [642, 0]
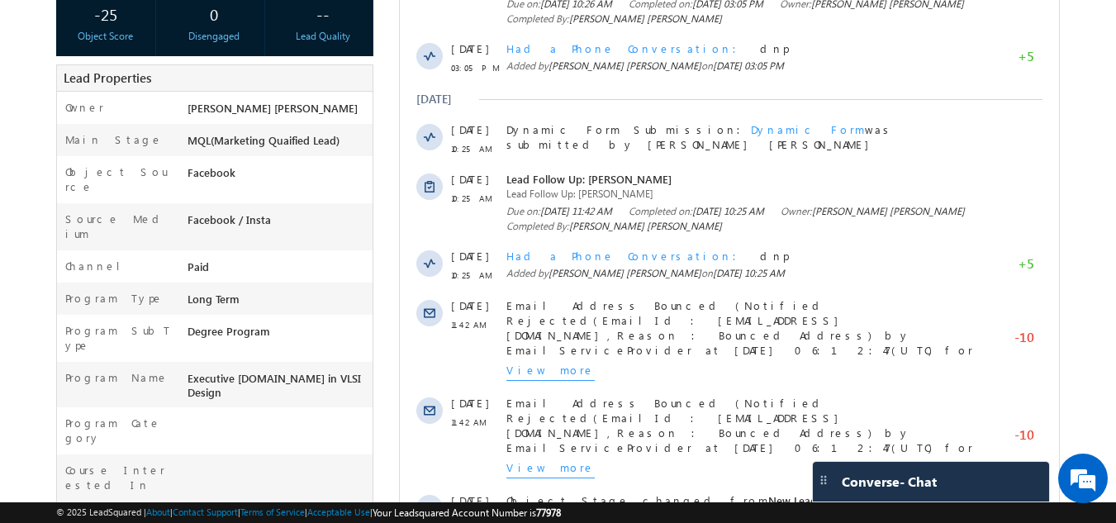
scroll to position [617, 0]
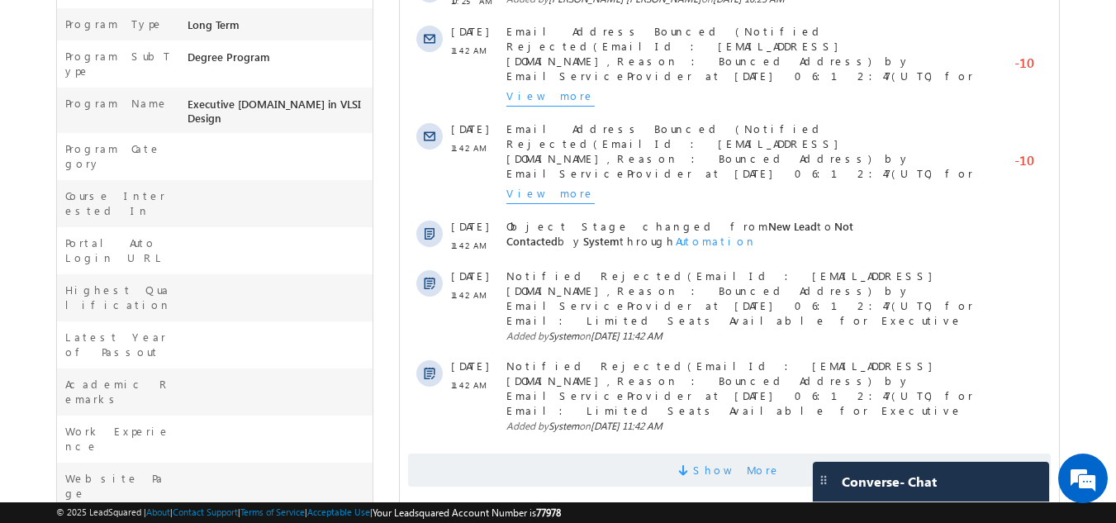
click at [728, 454] on span "Show More" at bounding box center [737, 470] width 88 height 33
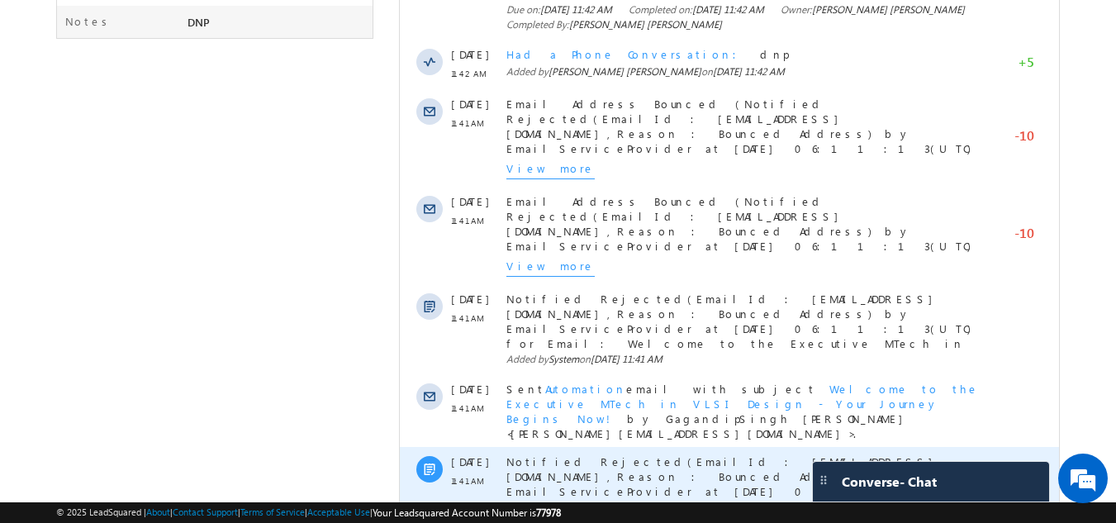
scroll to position [1267, 0]
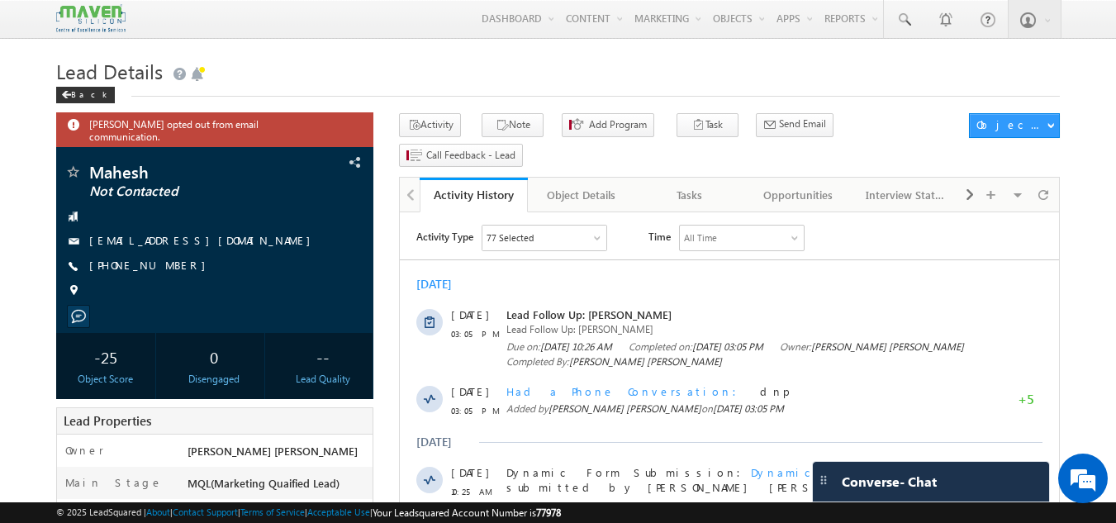
scroll to position [0, 0]
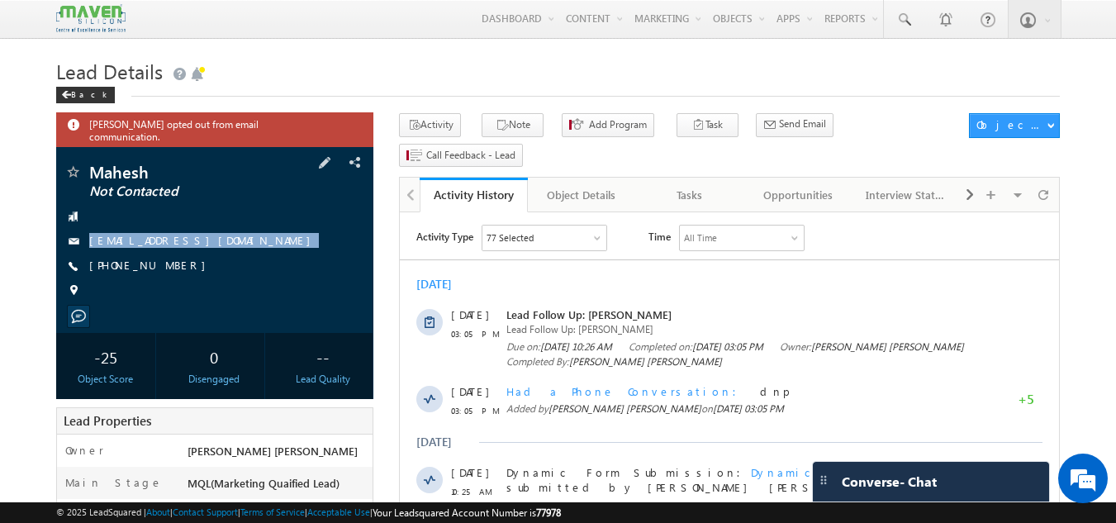
drag, startPoint x: 201, startPoint y: 210, endPoint x: 208, endPoint y: 246, distance: 37.1
click at [208, 246] on div "Mahesh Not Contacted [EMAIL_ADDRESS][DOMAIN_NAME] [PHONE_NUMBER]" at bounding box center [215, 236] width 302 height 144
copy div "[EMAIL_ADDRESS][DOMAIN_NAME]"
click at [688, 185] on div "Tasks" at bounding box center [689, 195] width 80 height 20
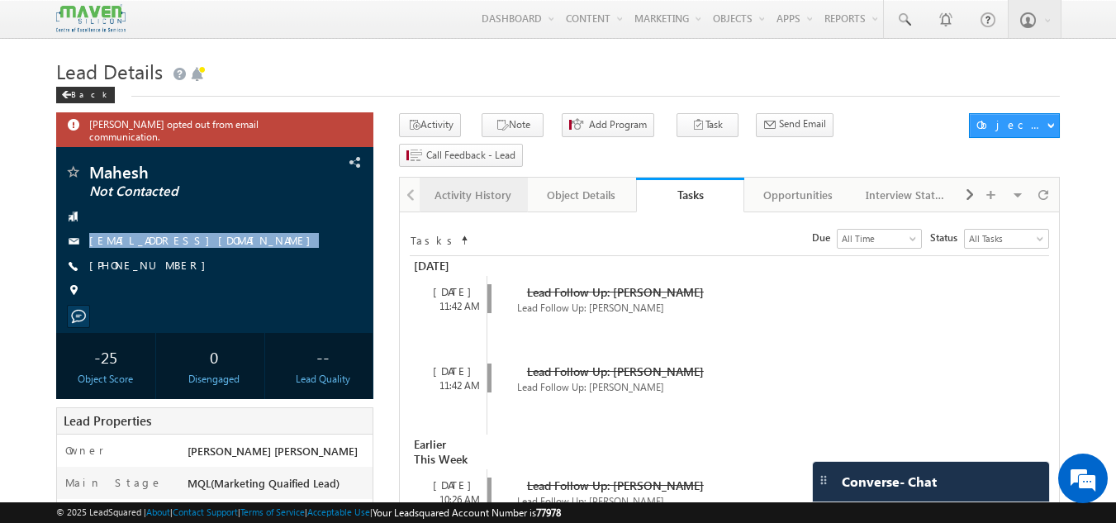
click at [480, 179] on link "Activity History" at bounding box center [474, 195] width 108 height 35
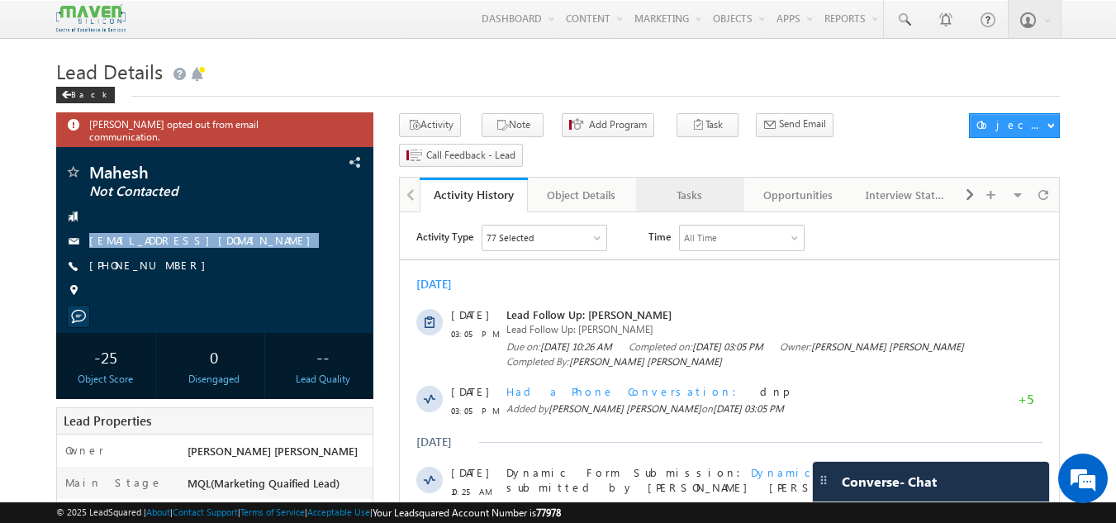
click at [689, 178] on link "Tasks" at bounding box center [690, 195] width 108 height 35
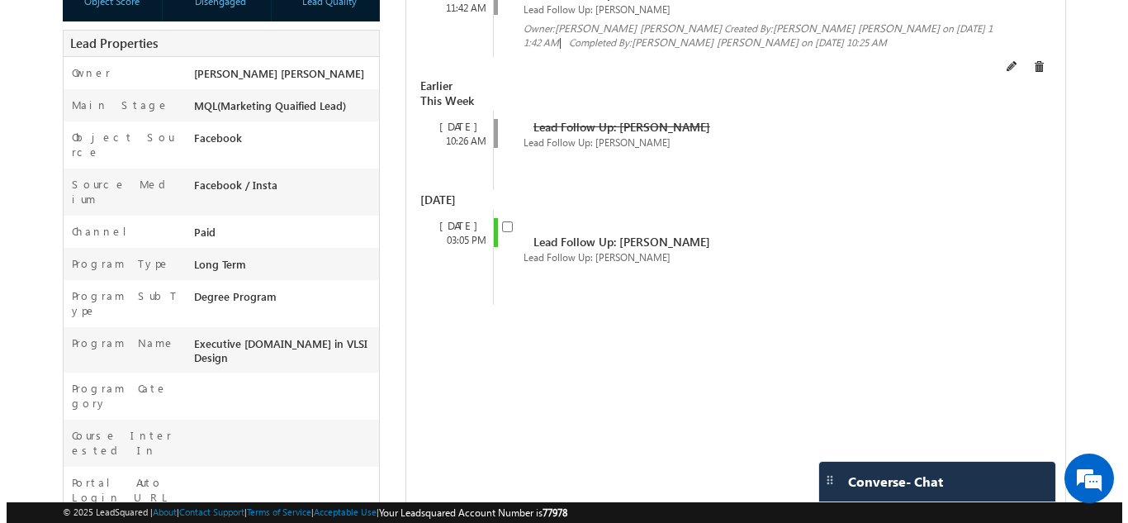
scroll to position [378, 0]
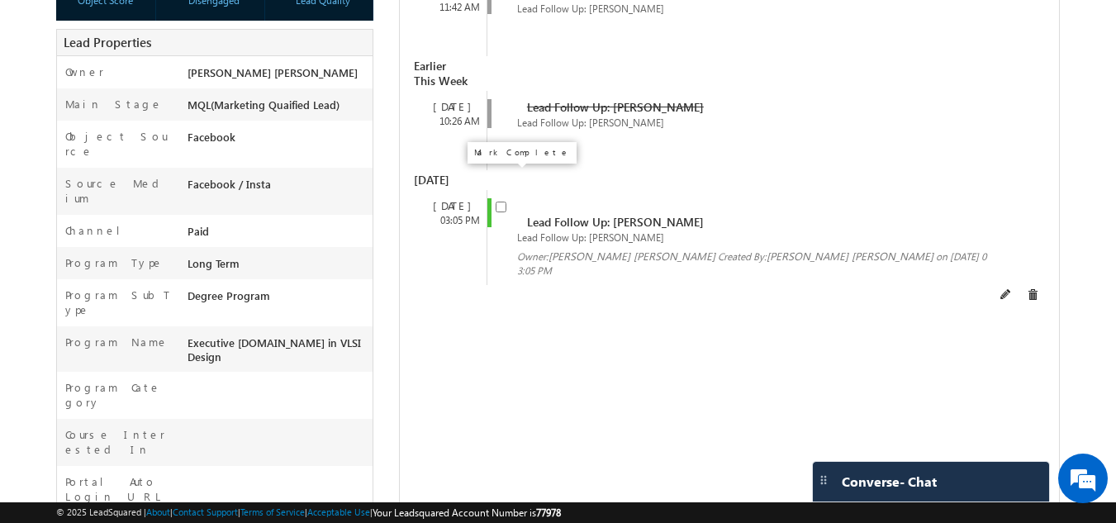
click at [505, 202] on input "checkbox" at bounding box center [501, 207] width 11 height 11
checkbox input "false"
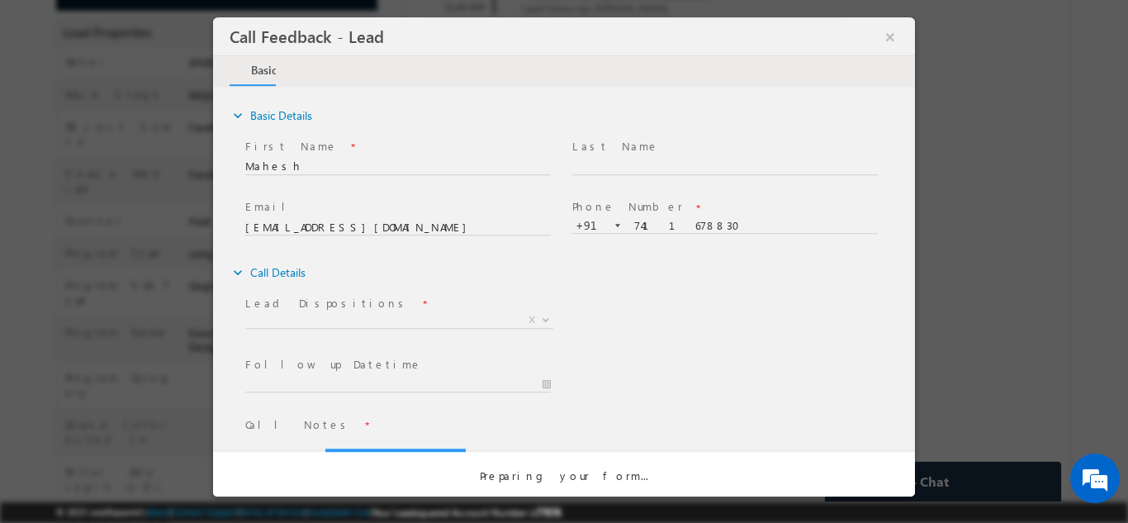
scroll to position [0, 0]
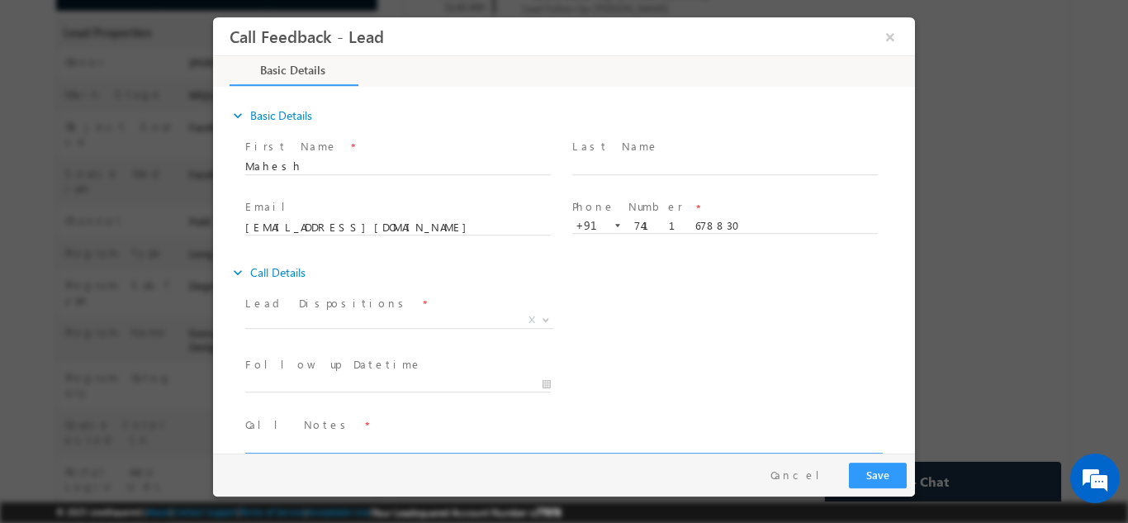
click at [331, 438] on textarea at bounding box center [562, 443] width 635 height 19
click at [495, 439] on textarea "Done btech in ece having 60% having 12 years" at bounding box center [562, 443] width 635 height 19
click at [483, 446] on textarea "Done btech in ece having 60% having 12 years" at bounding box center [562, 443] width 635 height 19
click at [483, 446] on textarea "Done btech in ece having 60% having 12 years from" at bounding box center [562, 443] width 635 height 19
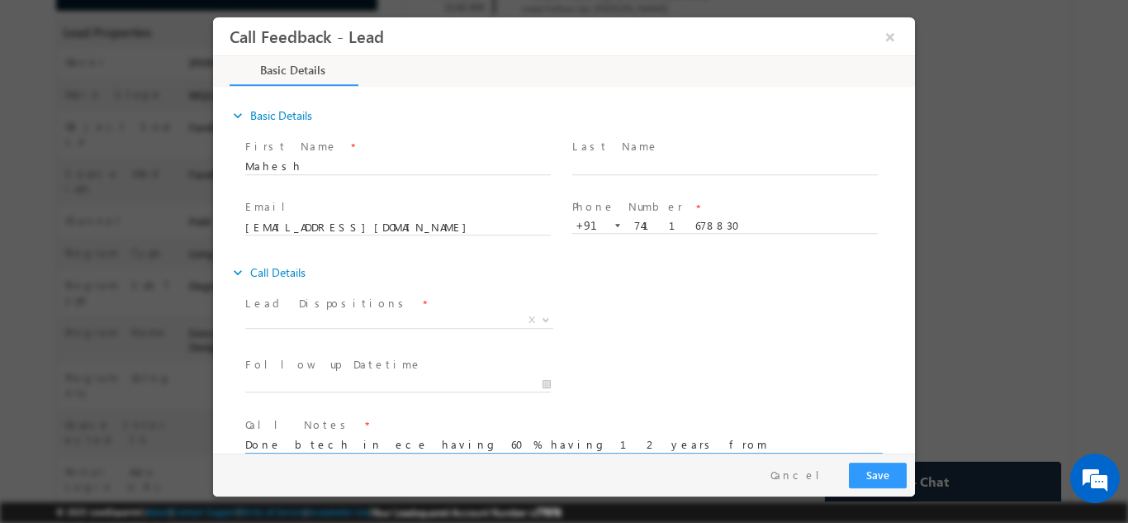
click at [500, 447] on textarea "Done btech in ece having 60% having 12 years from" at bounding box center [562, 443] width 635 height 19
type textarea "Done btech in ece having 60% having 12 years from hyderabad not interested look…"
click at [364, 315] on span "X" at bounding box center [399, 319] width 308 height 17
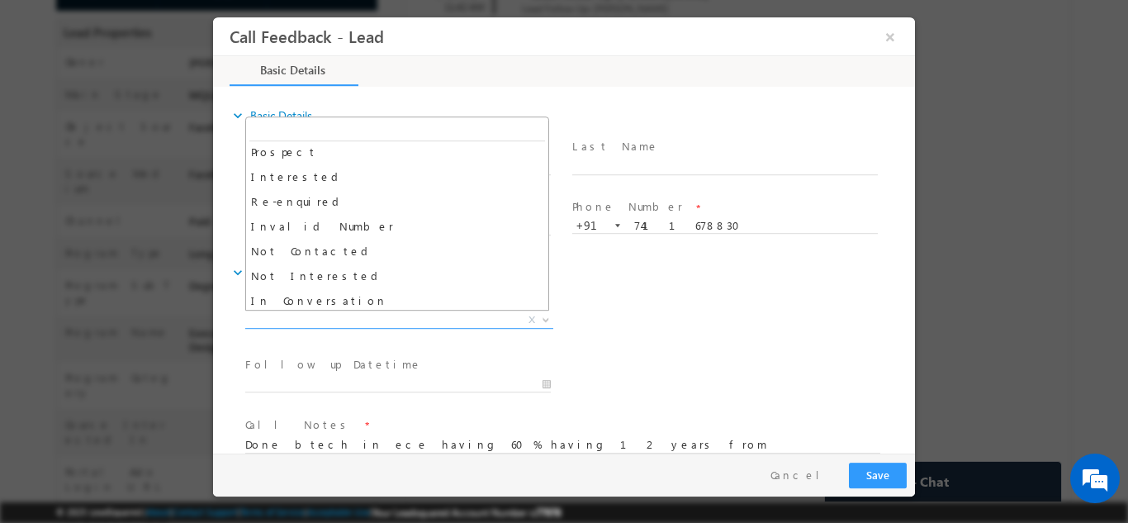
scroll to position [50, 0]
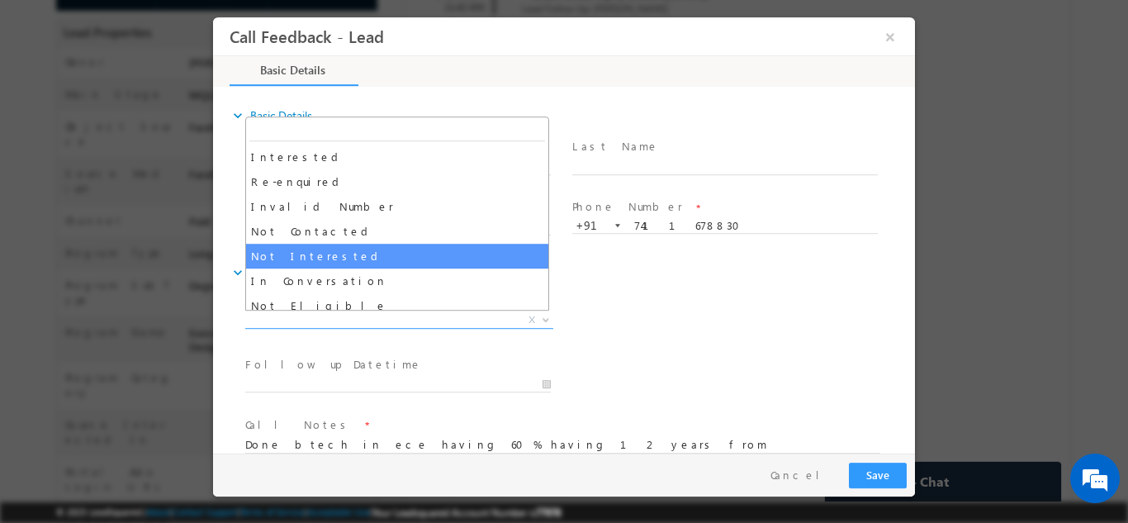
select select "Not Interested"
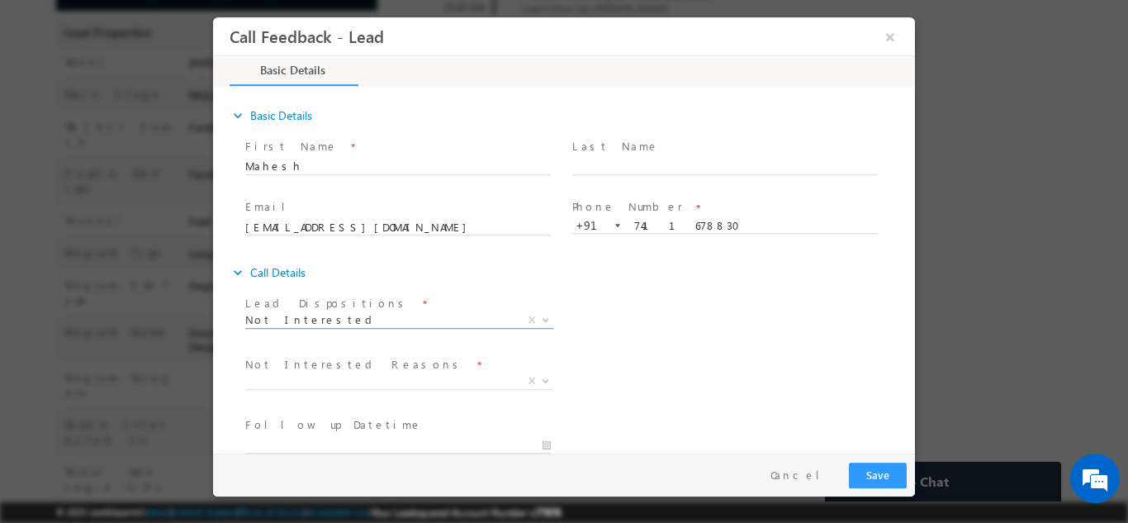
scroll to position [149, 0]
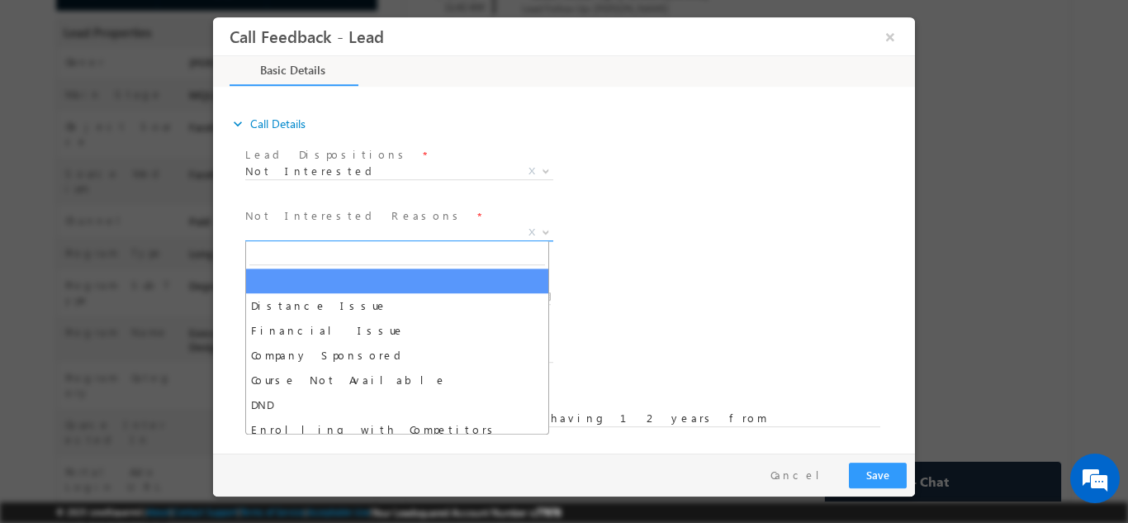
click at [440, 228] on span "X" at bounding box center [399, 232] width 308 height 17
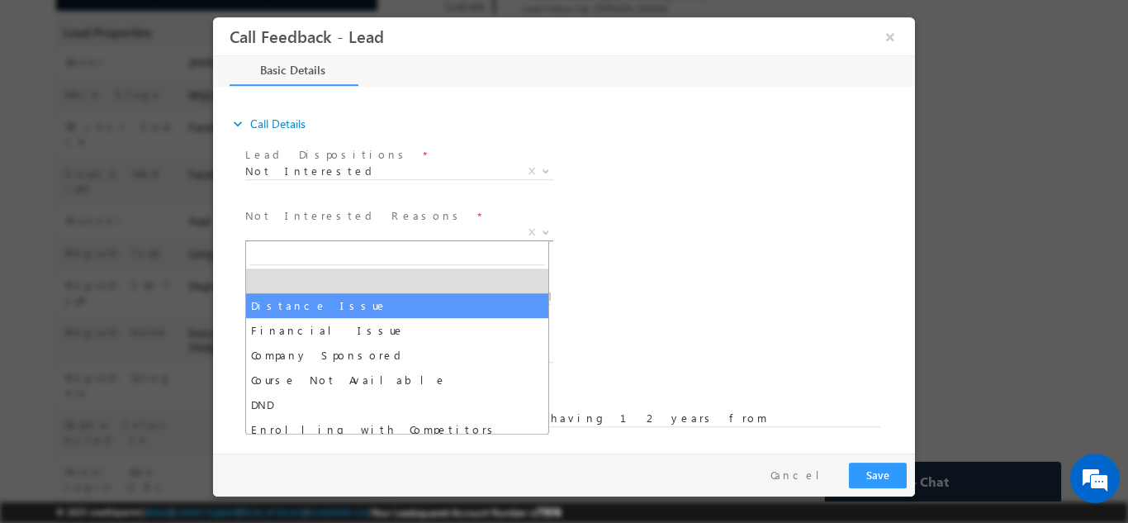
select select "Distance Issue"
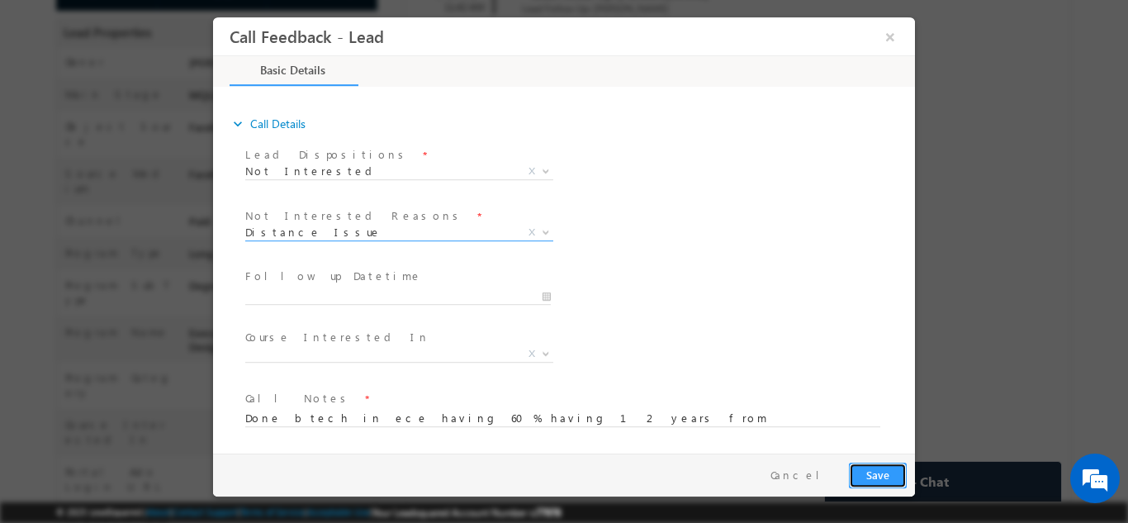
click at [880, 464] on button "Save" at bounding box center [878, 475] width 58 height 26
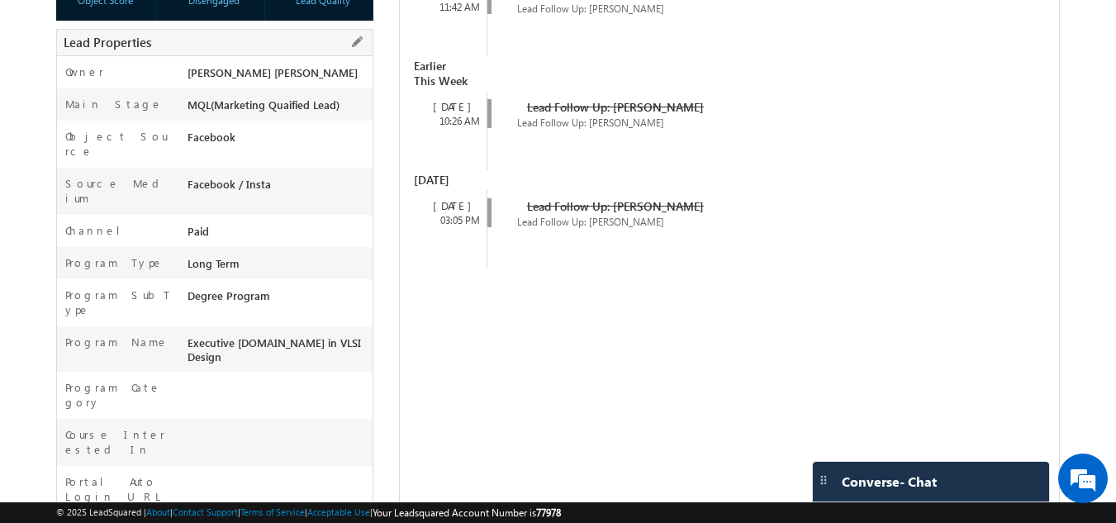
scroll to position [0, 0]
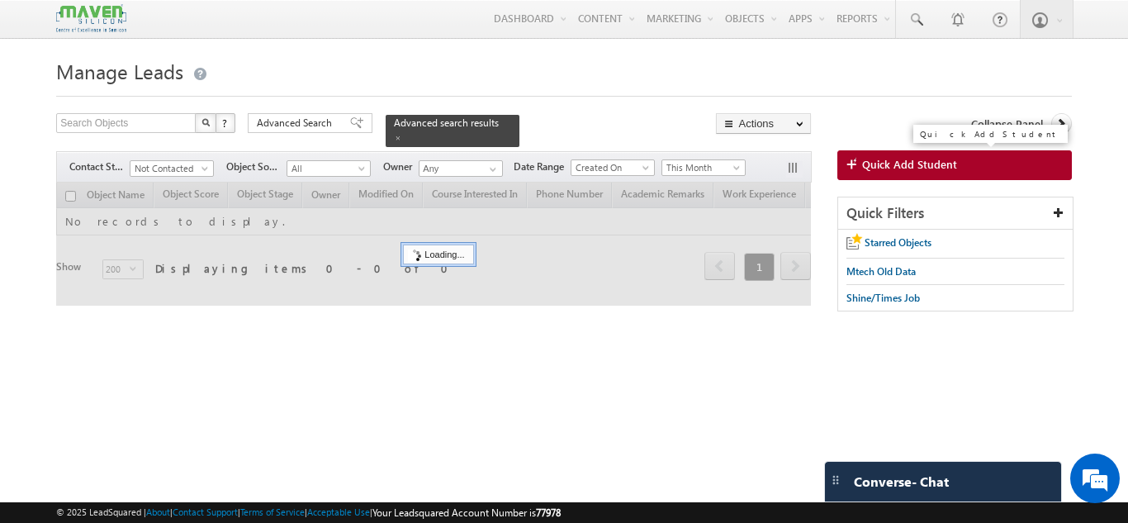
click at [858, 157] on link "Quick Add Student" at bounding box center [955, 165] width 235 height 30
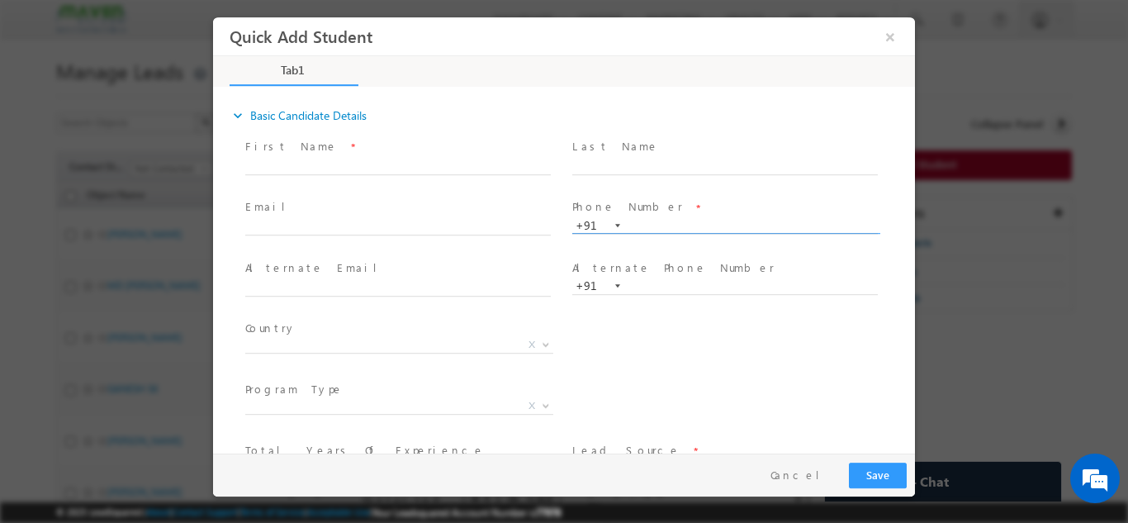
click at [635, 222] on input "text" at bounding box center [725, 225] width 306 height 17
click at [457, 222] on input "text" at bounding box center [398, 227] width 306 height 17
paste input "[EMAIL_ADDRESS][DOMAIN_NAME]"
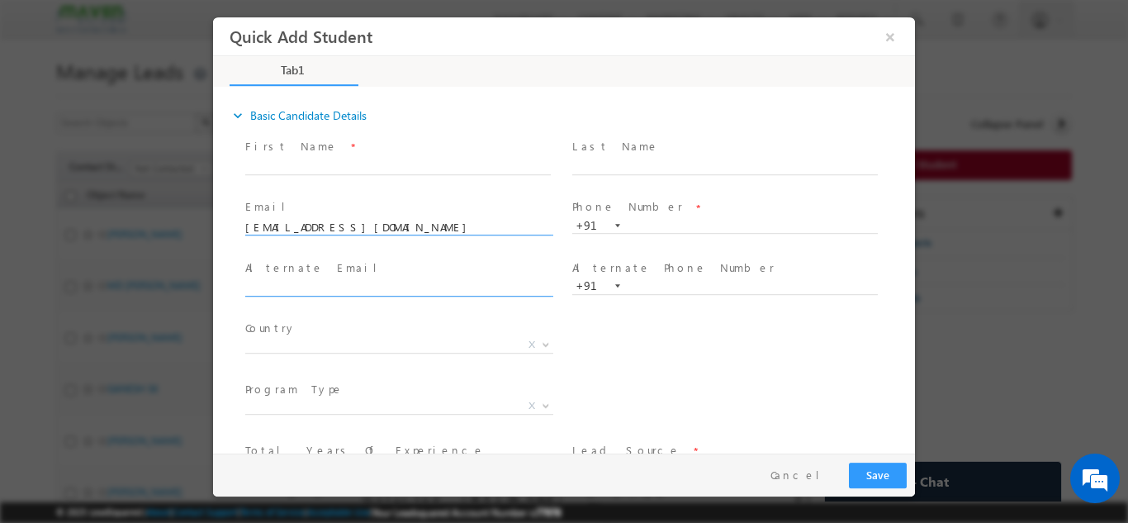
type input "[EMAIL_ADDRESS][DOMAIN_NAME]"
click at [364, 287] on input "text" at bounding box center [398, 287] width 306 height 17
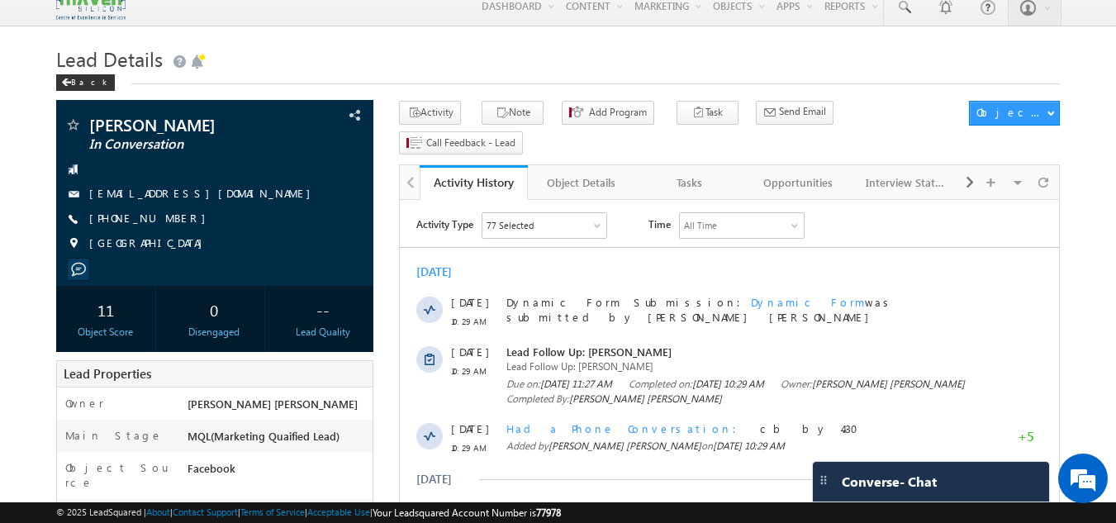
scroll to position [12, 0]
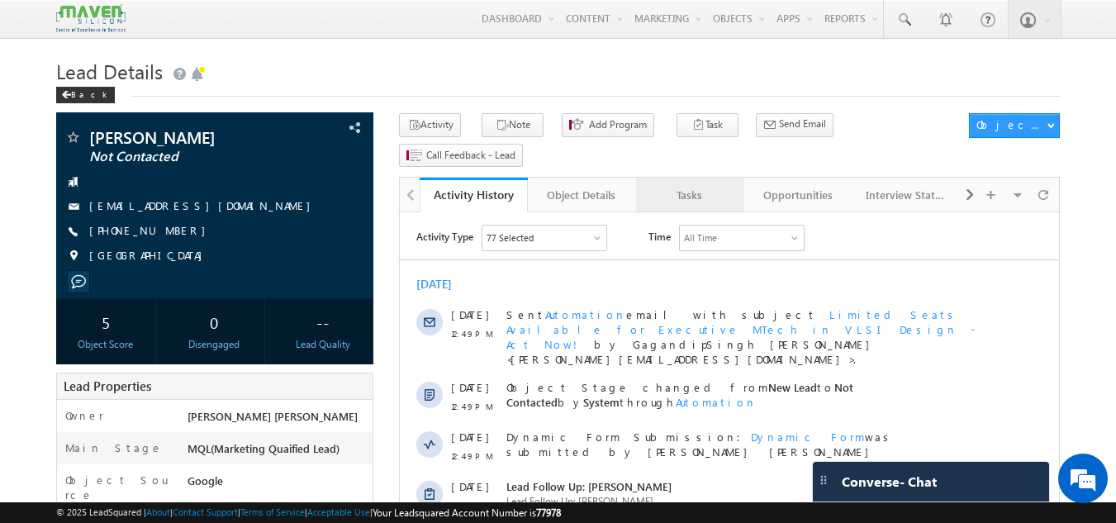
click at [681, 178] on link "Tasks" at bounding box center [690, 195] width 108 height 35
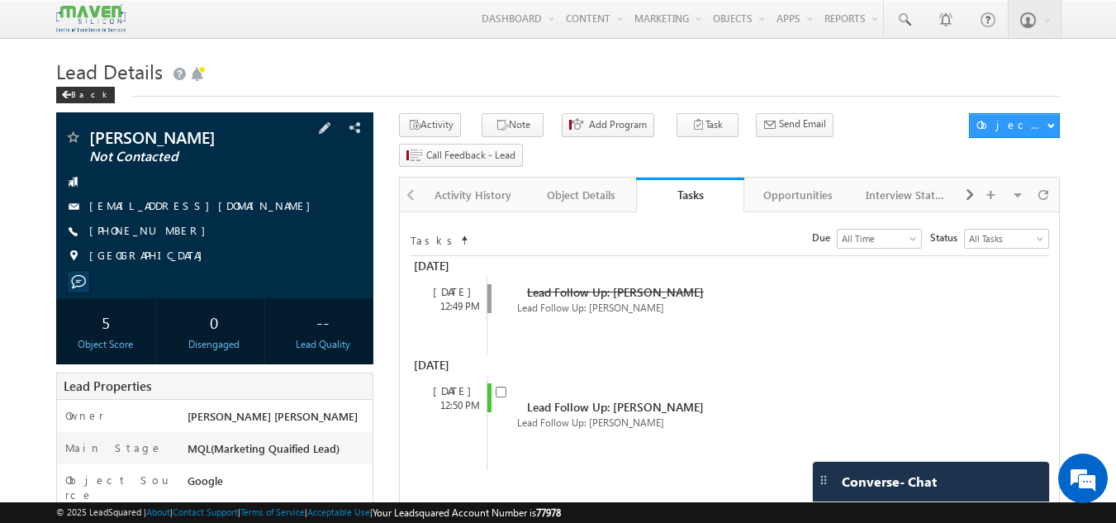
scroll to position [252, 0]
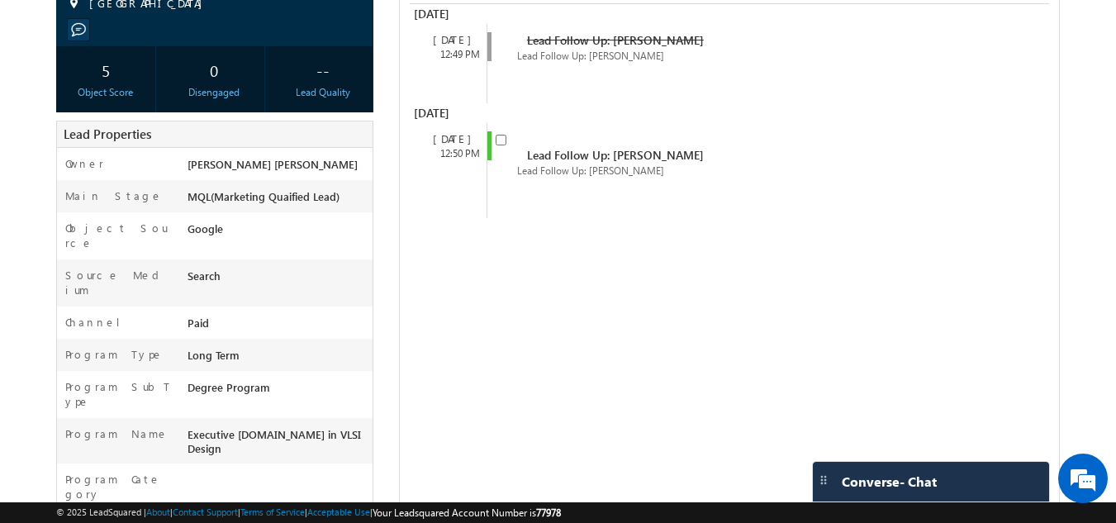
click at [214, 189] on div "MQL(Marketing Quaified Lead)" at bounding box center [278, 199] width 190 height 23
